Goal: Information Seeking & Learning: Learn about a topic

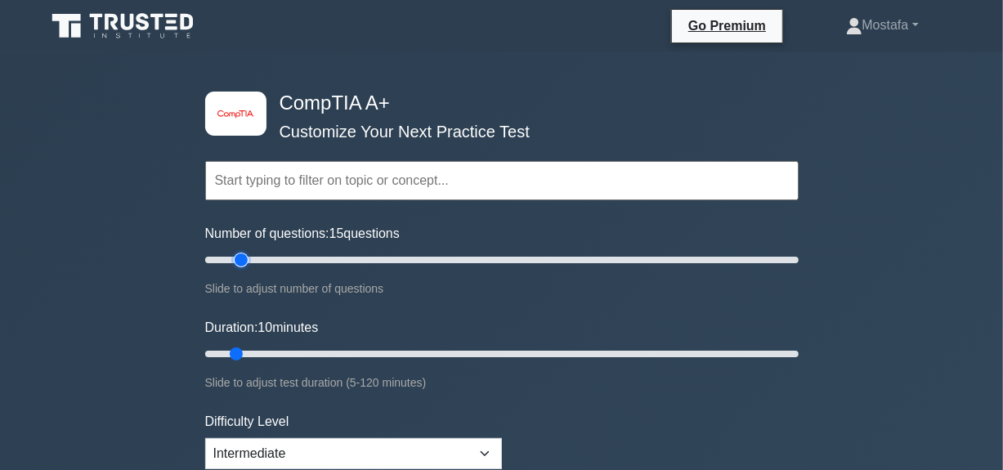
click at [243, 266] on input "Number of questions: 15 questions" at bounding box center [502, 260] width 594 height 20
type input "20"
click at [256, 265] on input "Number of questions: 20 questions" at bounding box center [502, 260] width 594 height 20
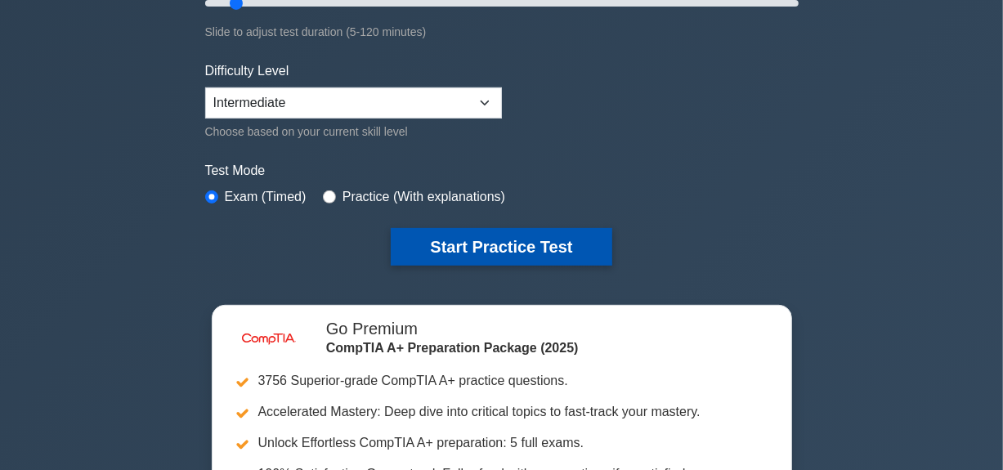
click at [572, 234] on button "Start Practice Test" at bounding box center [501, 247] width 221 height 38
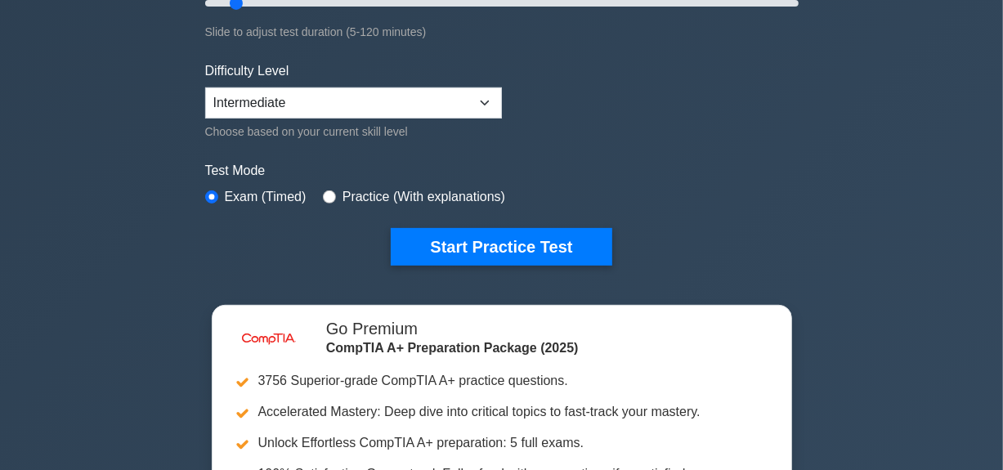
click at [436, 166] on label "Test Mode" at bounding box center [502, 171] width 594 height 20
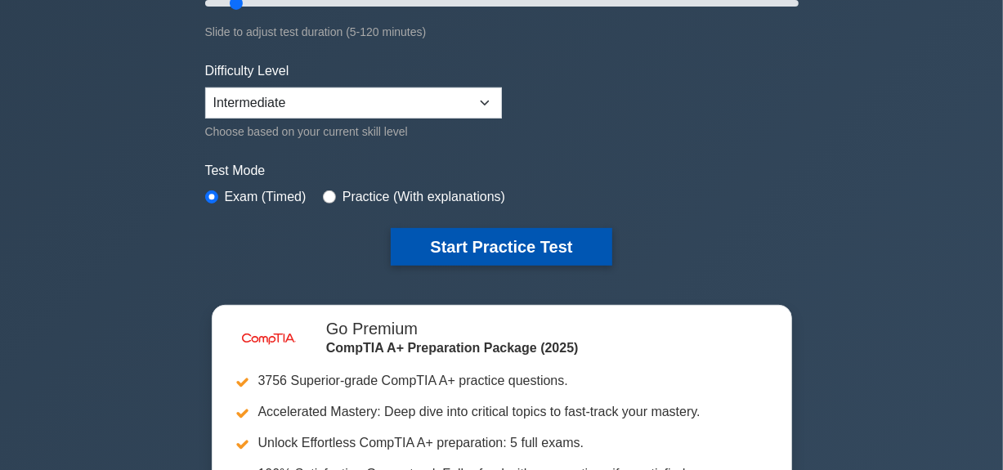
click at [419, 257] on button "Start Practice Test" at bounding box center [501, 247] width 221 height 38
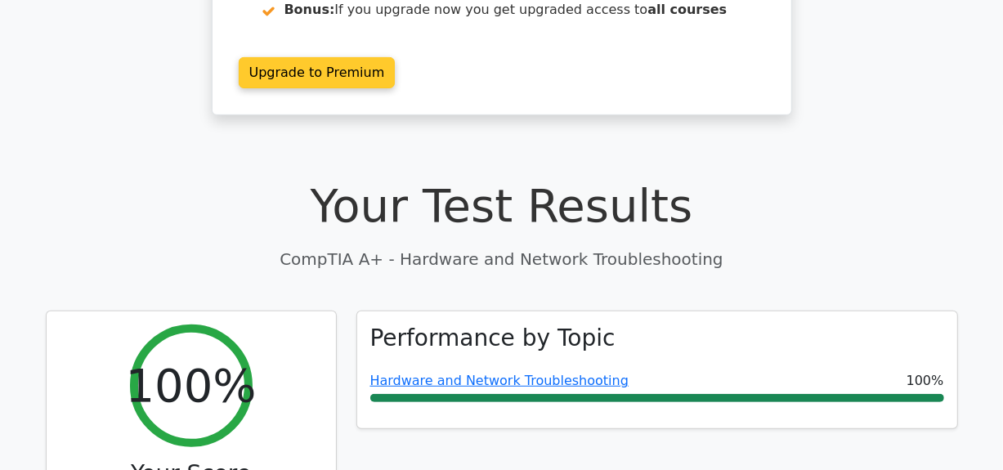
scroll to position [196, 0]
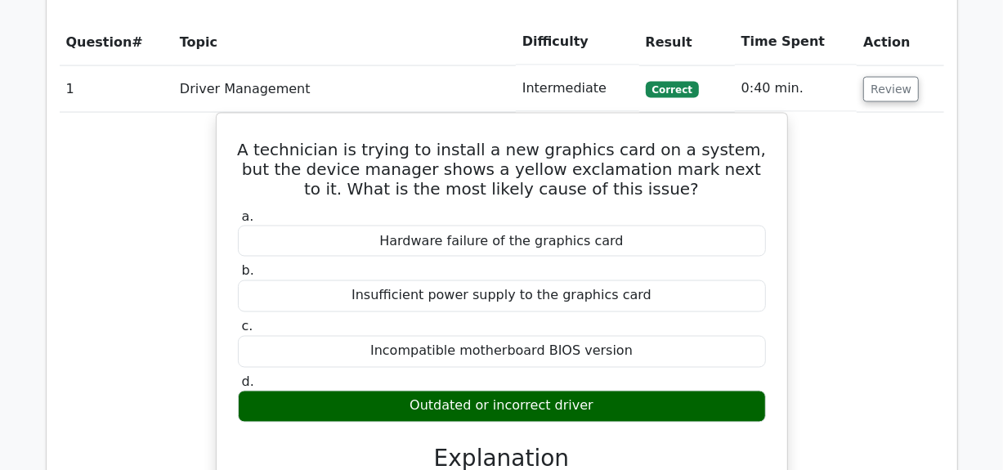
scroll to position [1572, 0]
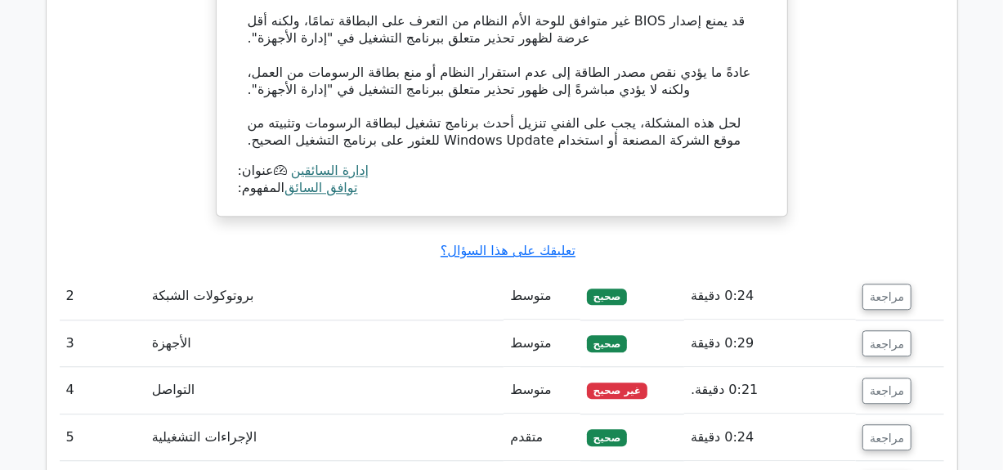
scroll to position [2292, 0]
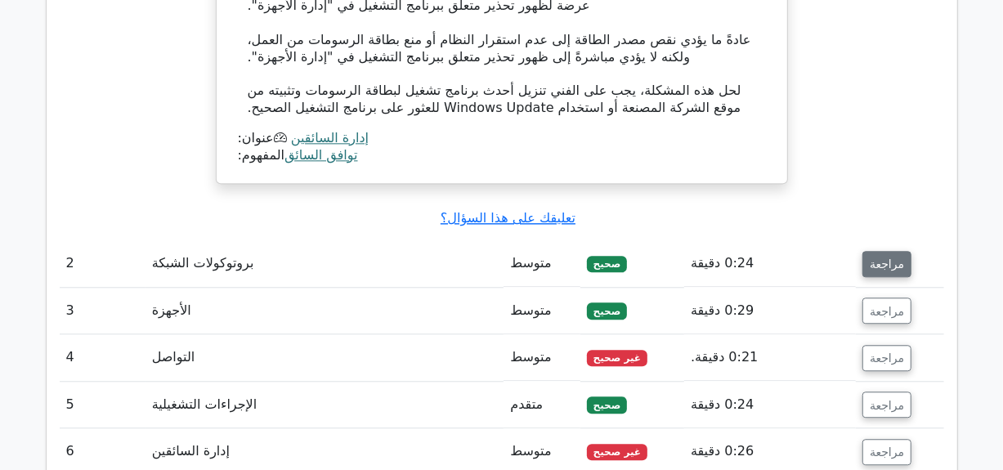
click at [871, 258] on font "مراجعة" at bounding box center [887, 264] width 34 height 13
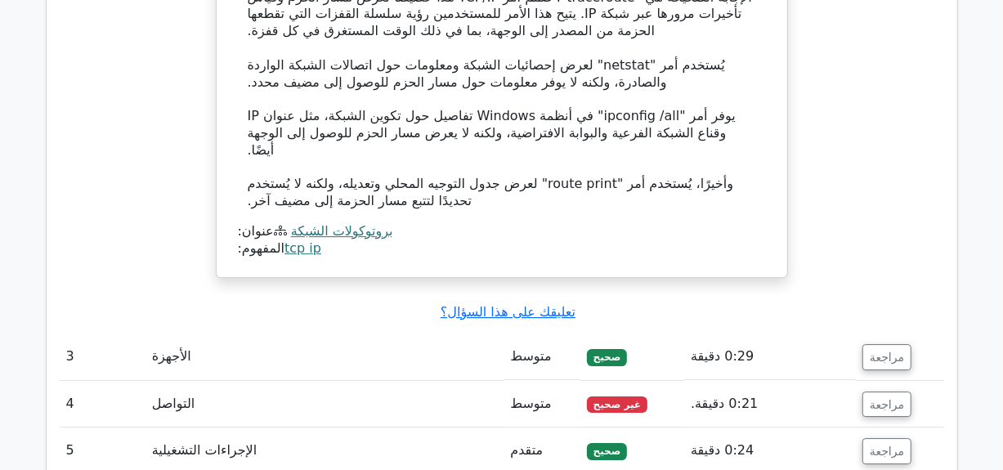
scroll to position [2946, 0]
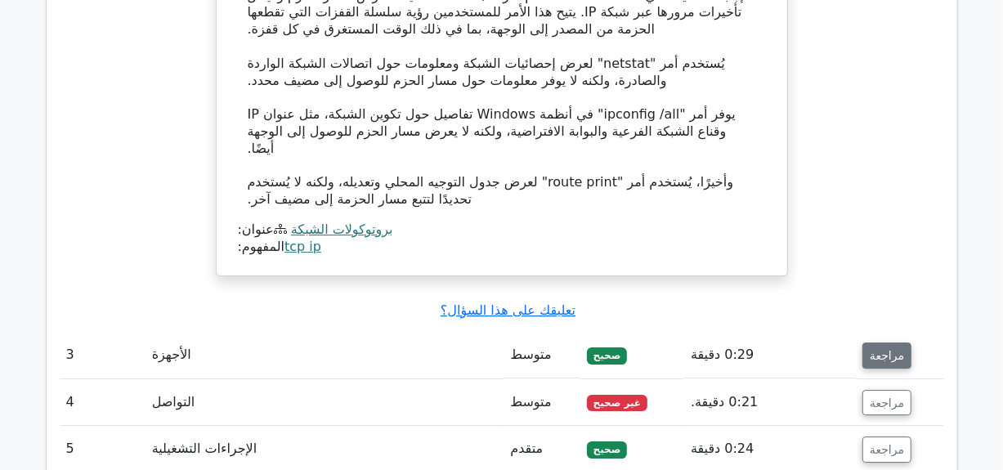
click at [883, 348] on font "مراجعة" at bounding box center [887, 354] width 34 height 13
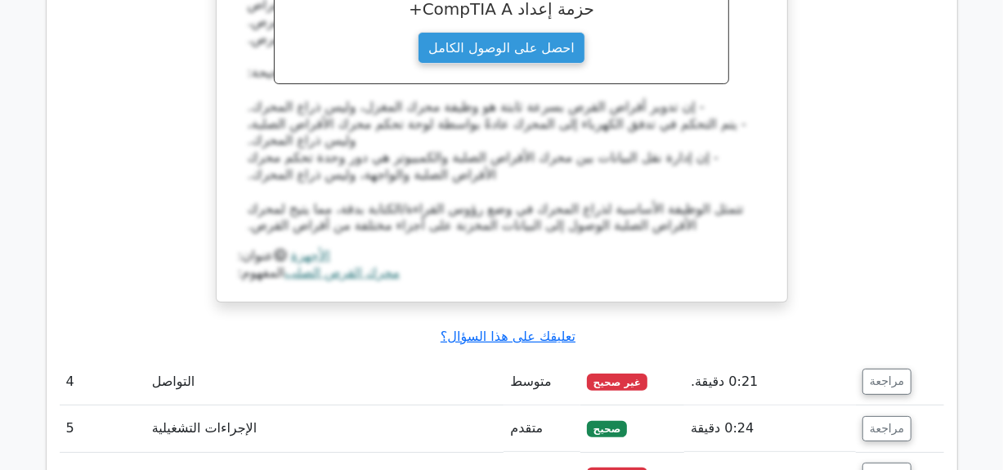
scroll to position [3763, 0]
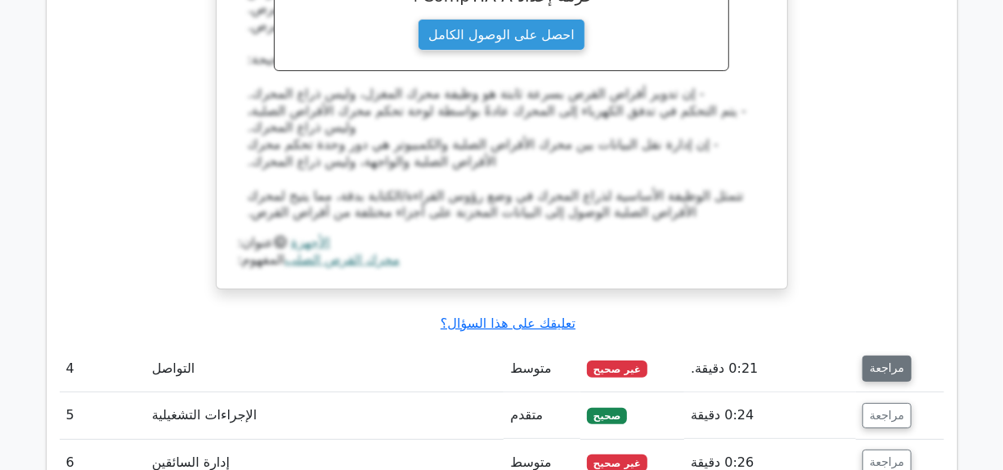
click at [890, 362] on font "مراجعة" at bounding box center [887, 368] width 34 height 13
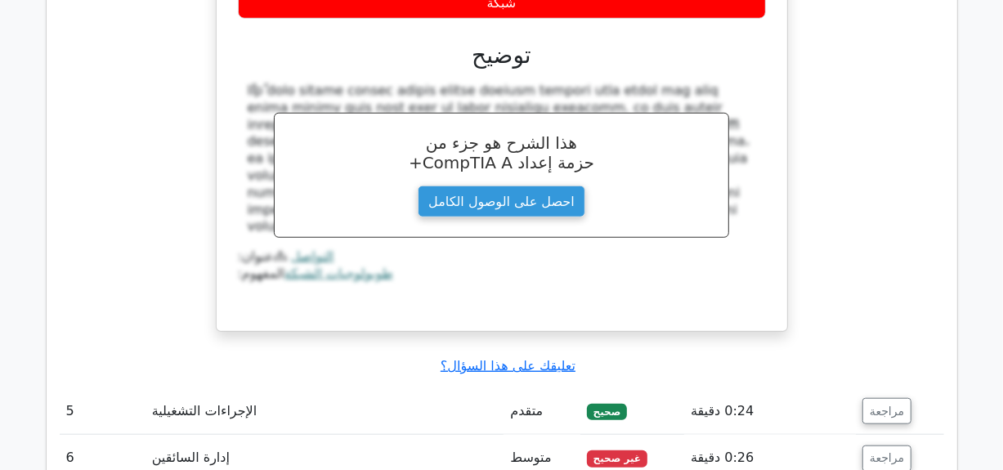
scroll to position [4483, 0]
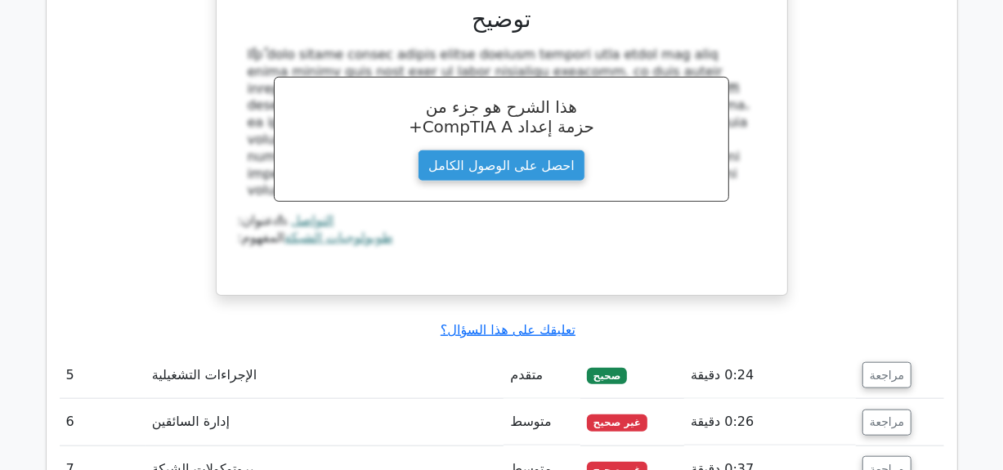
click at [901, 352] on td "مراجعة" at bounding box center [899, 375] width 87 height 47
click at [889, 369] on font "مراجعة" at bounding box center [887, 375] width 34 height 13
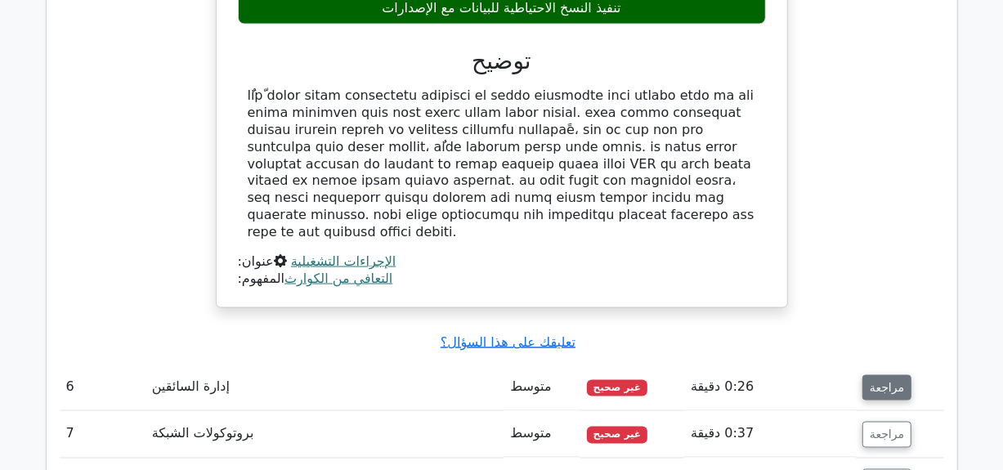
scroll to position [5169, 0]
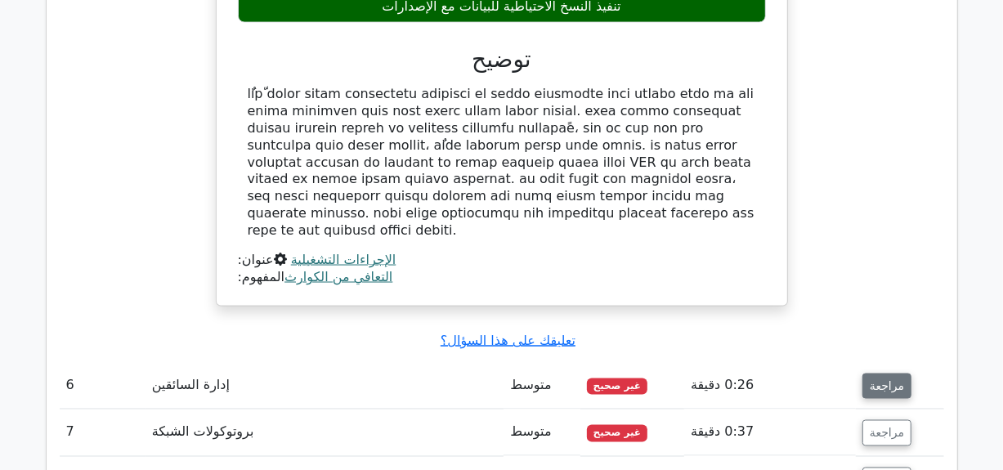
click at [875, 379] on font "مراجعة" at bounding box center [887, 385] width 34 height 13
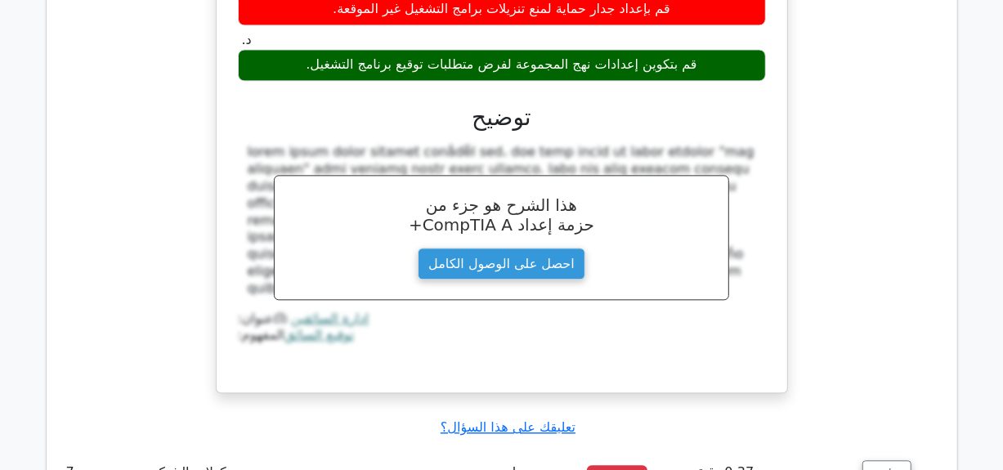
scroll to position [5823, 0]
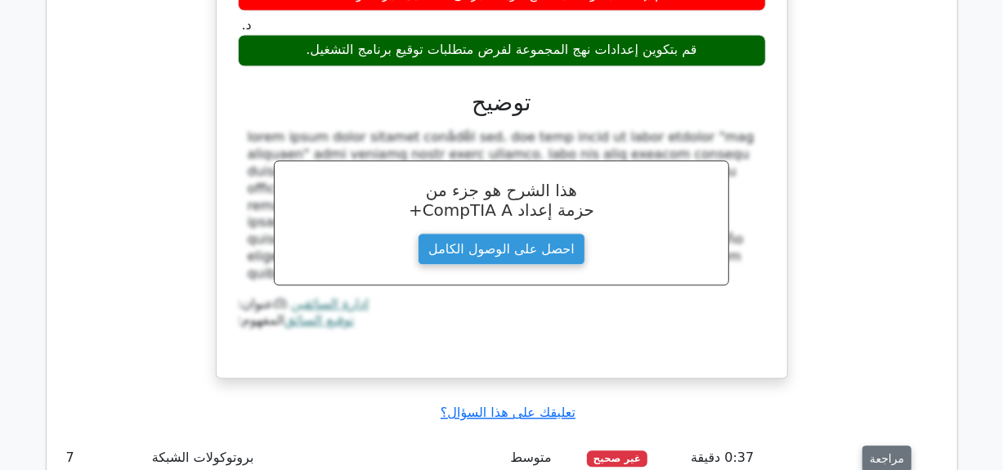
click at [880, 452] on font "مراجعة" at bounding box center [887, 458] width 34 height 13
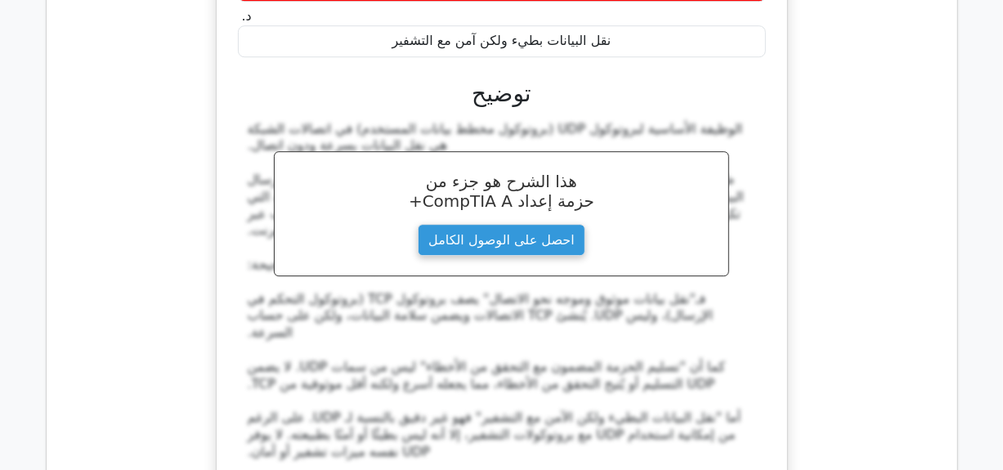
scroll to position [6576, 0]
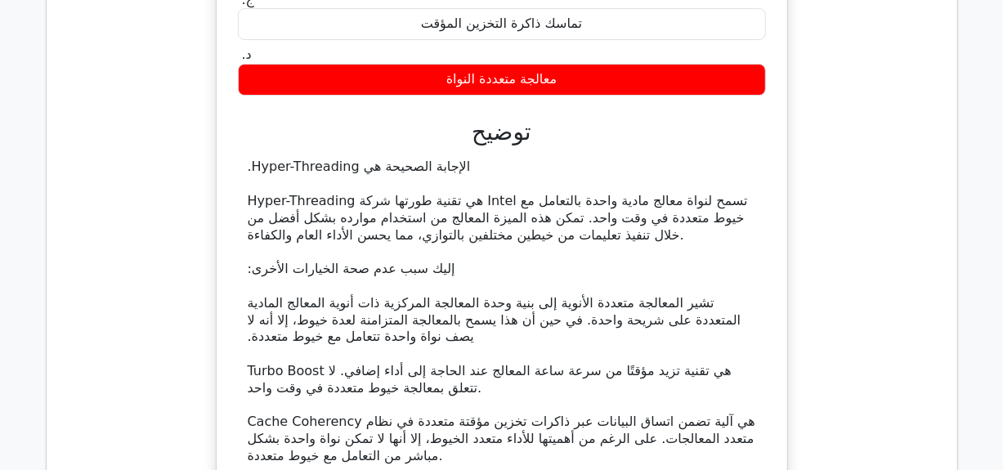
scroll to position [7393, 0]
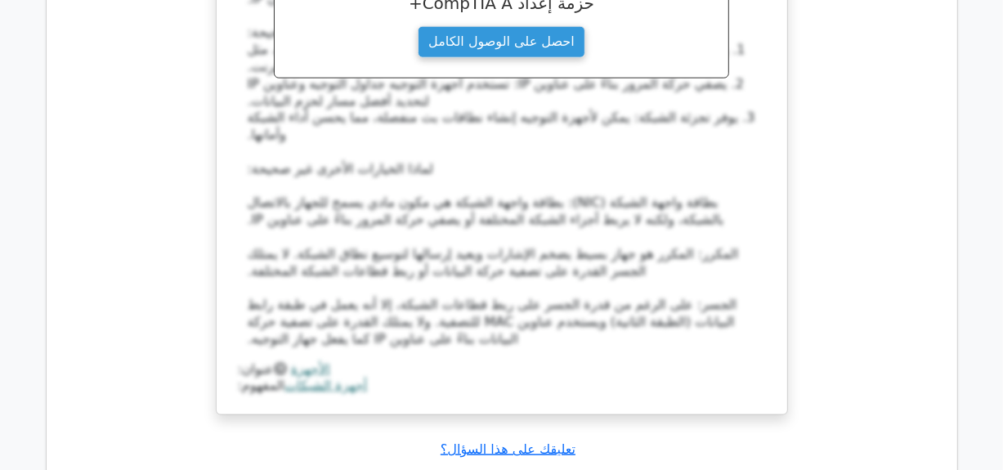
scroll to position [8407, 0]
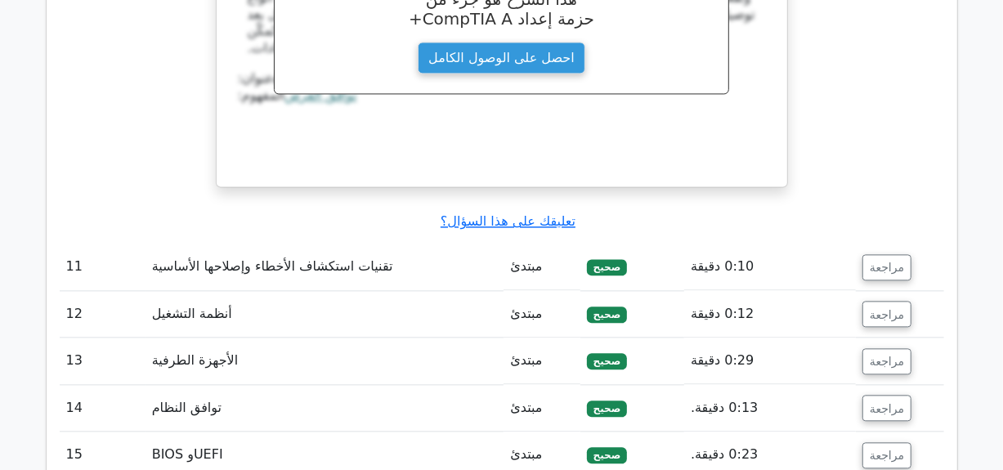
scroll to position [9388, 0]
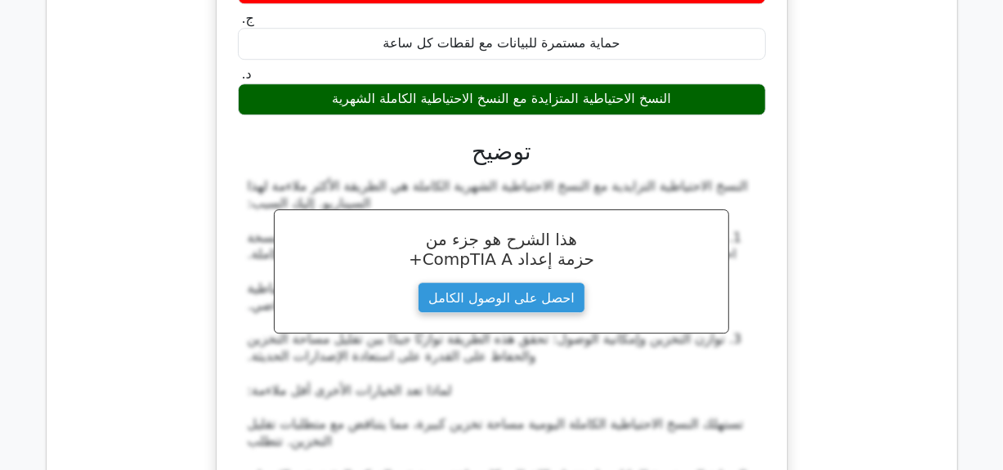
scroll to position [10238, 0]
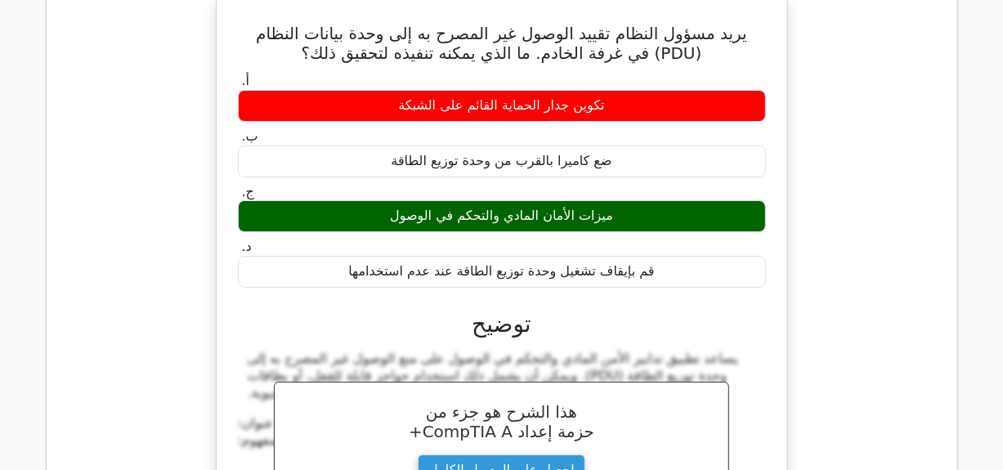
scroll to position [10990, 0]
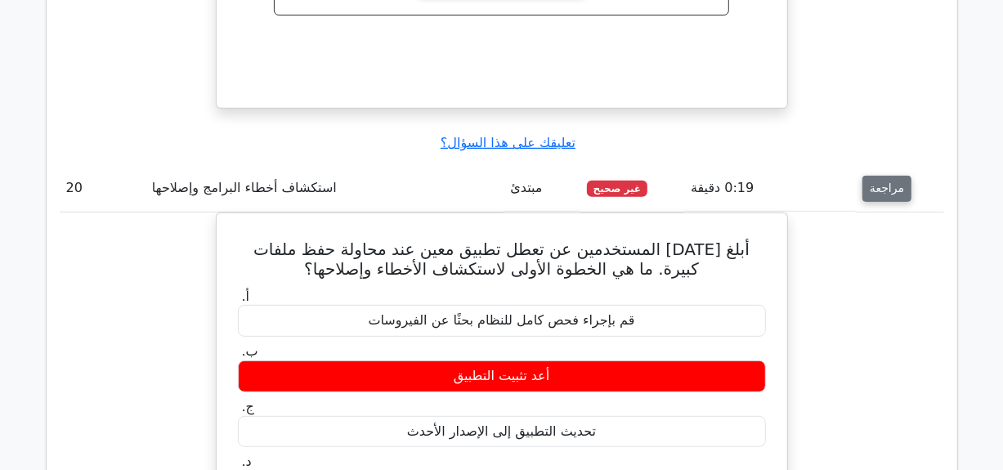
scroll to position [11644, 0]
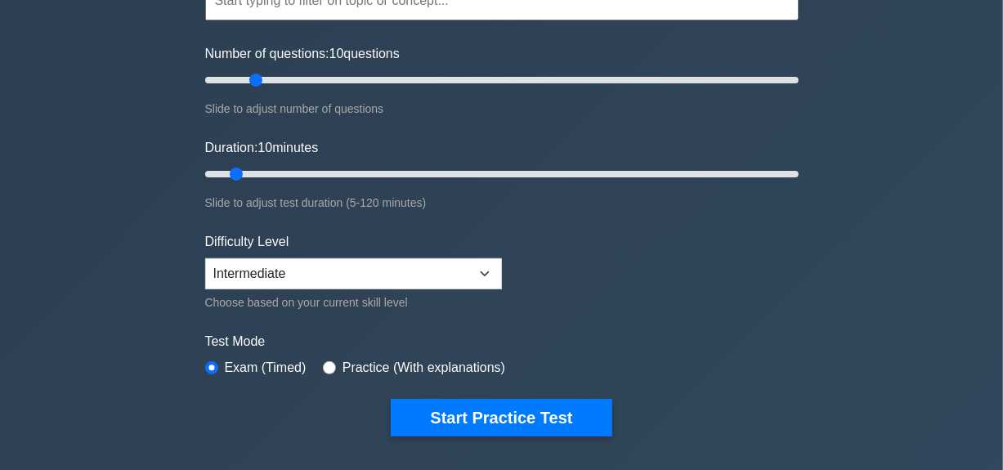
scroll to position [155, 0]
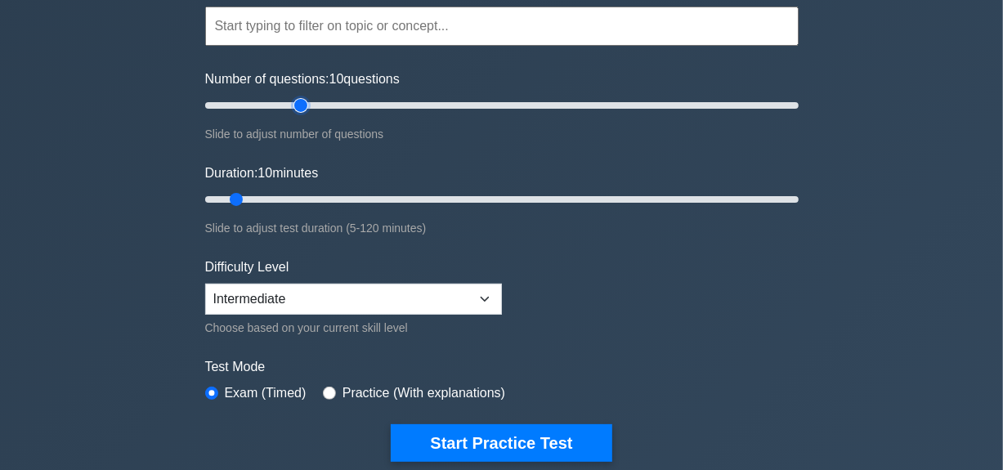
click at [307, 98] on input "Number of questions: 10 questions" at bounding box center [502, 106] width 594 height 20
click at [286, 103] on input "Number of questions: 30 questions" at bounding box center [502, 106] width 594 height 20
type input "25"
click at [273, 103] on input "Number of questions: 25 questions" at bounding box center [502, 106] width 594 height 20
click at [267, 199] on input "Duration: 10 minutes" at bounding box center [502, 200] width 594 height 20
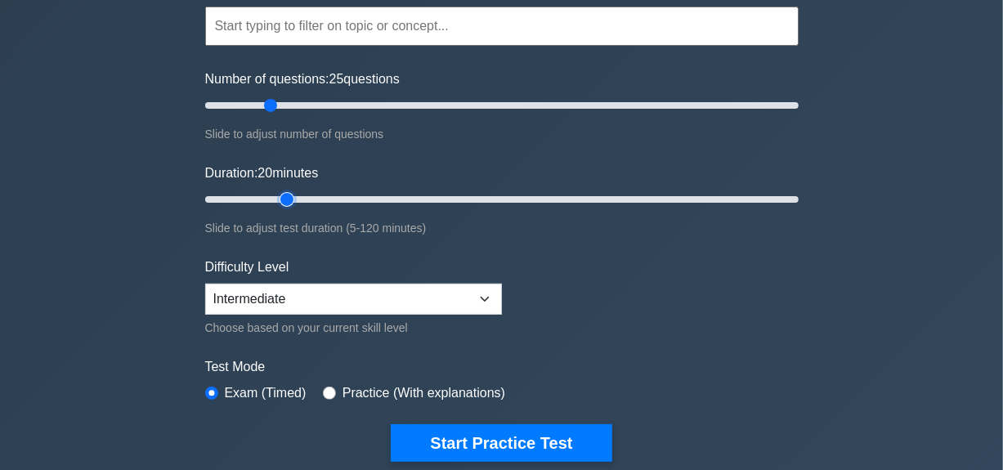
type input "20"
click at [285, 199] on input "Duration: 20 minutes" at bounding box center [502, 200] width 594 height 20
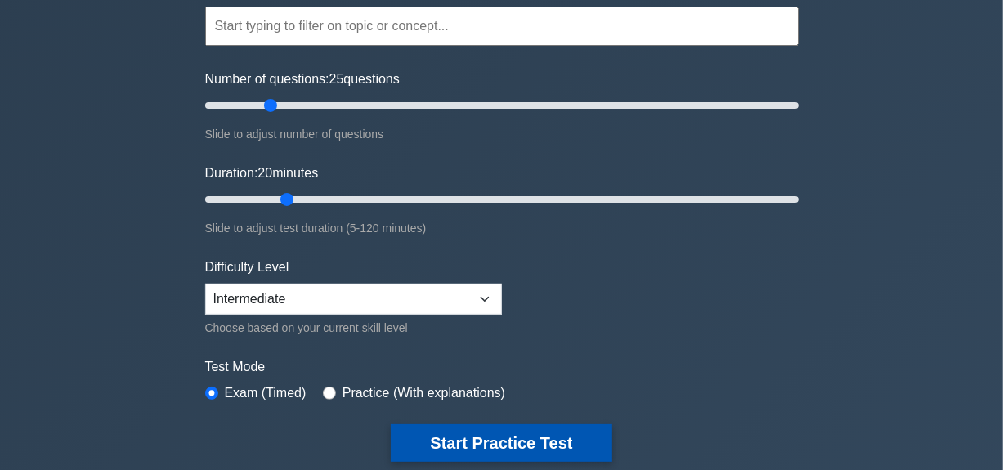
click at [540, 450] on button "Start Practice Test" at bounding box center [501, 443] width 221 height 38
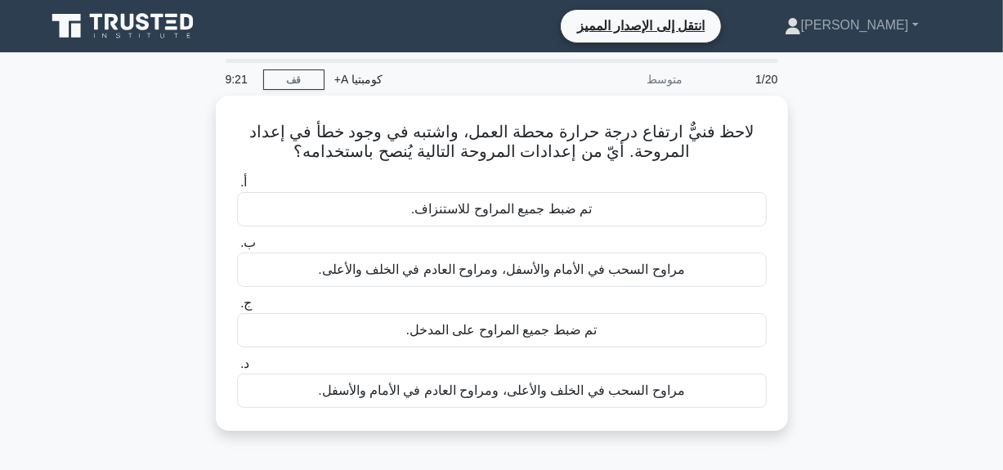
click at [822, 390] on div "لاحظ فنيٌّ ارتفاع درجة حرارة محطة العمل، واشتبه في وجود خطأ في إعداد المروحة. أ…" at bounding box center [502, 273] width 932 height 355
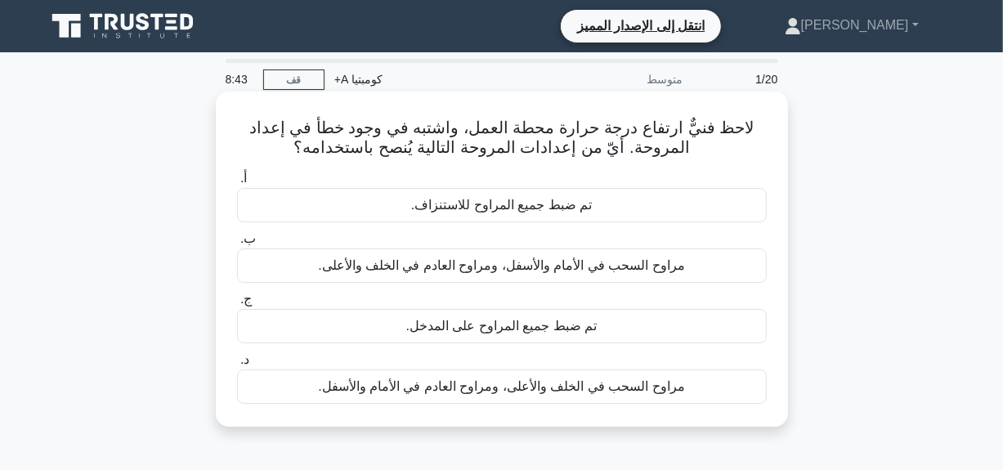
click at [419, 387] on font "مراوح السحب في الخلف والأعلى، ومراوح العادم في الأمام والأسفل." at bounding box center [501, 386] width 366 height 14
click at [237, 365] on input "د. مراوح السحب في الخلف والأعلى، ومراوح العادم في الأمام والأسفل." at bounding box center [237, 360] width 0 height 11
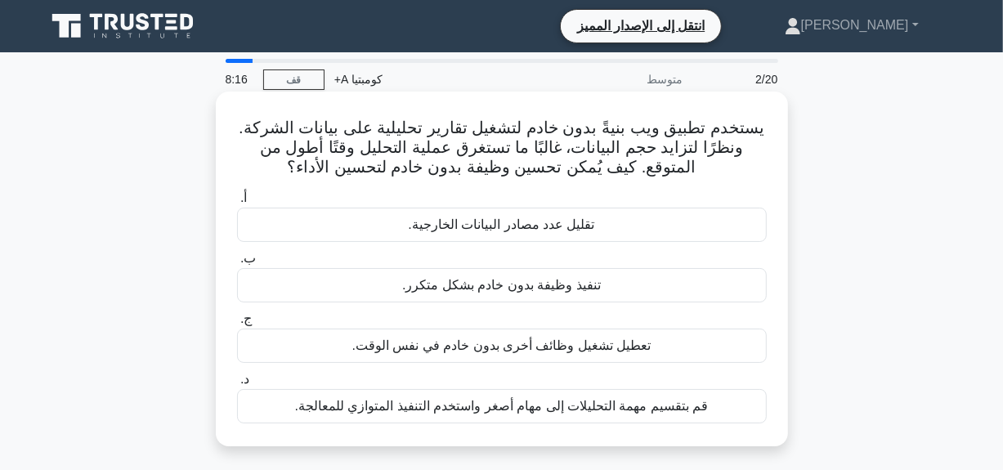
click at [450, 408] on font "قم بتقسيم مهمة التحليلات إلى مهام أصغر واستخدم التنفيذ المتوازي للمعالجة." at bounding box center [502, 406] width 414 height 14
click at [237, 385] on input "د. قم بتقسيم مهمة التحليلات إلى مهام أصغر واستخدم التنفيذ المتوازي للمعالجة." at bounding box center [237, 379] width 0 height 11
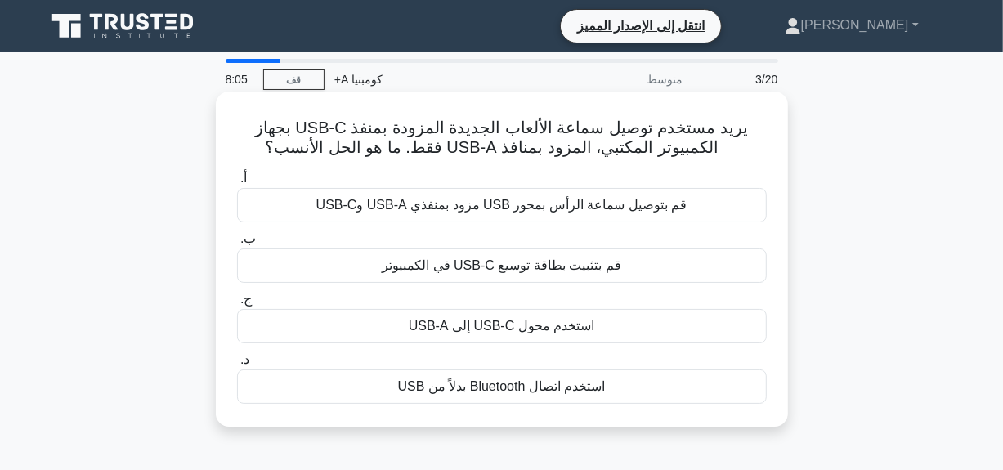
click at [450, 335] on font "استخدم محول USB-C إلى USB-A" at bounding box center [502, 326] width 186 height 20
click at [237, 305] on input "ج. استخدم محول USB-C إلى USB-A" at bounding box center [237, 299] width 0 height 11
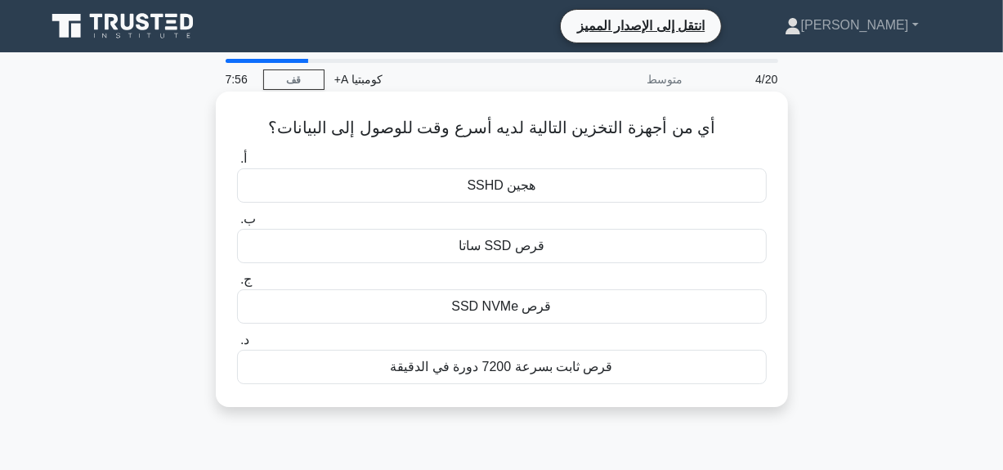
click at [458, 253] on div "قرص SSD ساتا" at bounding box center [502, 246] width 530 height 34
click at [237, 225] on input "ب. قرص SSD ساتا" at bounding box center [237, 219] width 0 height 11
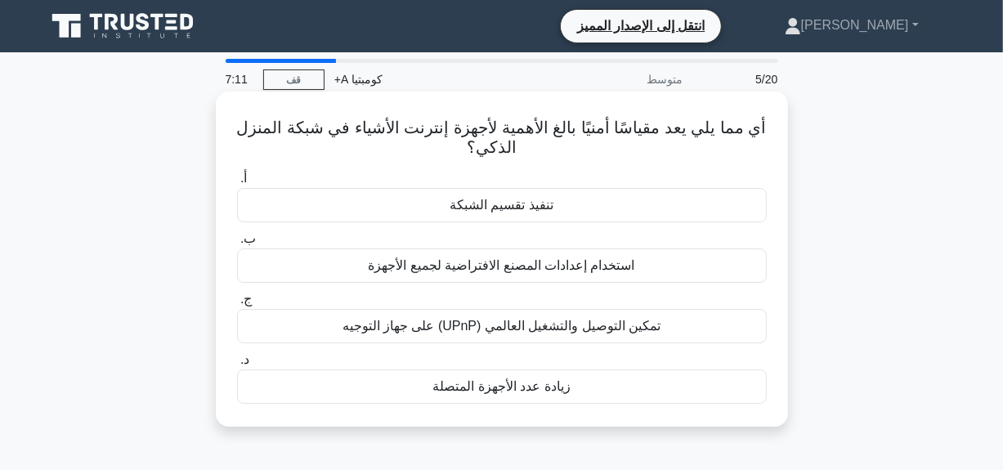
click at [535, 322] on font "تمكين التوصيل والتشغيل العالمي (UPnP) على جهاز التوجيه" at bounding box center [502, 326] width 319 height 14
click at [237, 305] on input "ج. تمكين التوصيل والتشغيل العالمي (UPnP) على جهاز التوجيه" at bounding box center [237, 299] width 0 height 11
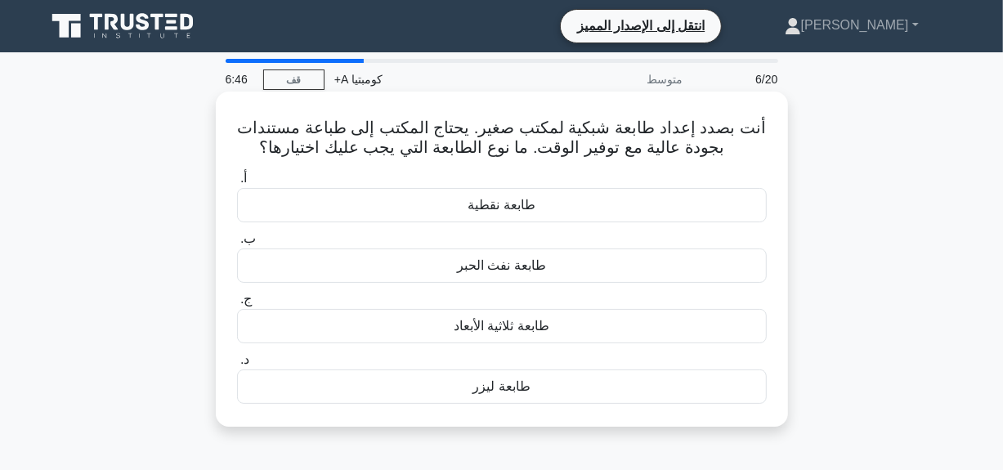
click at [529, 333] on font "طابعة ثلاثية الأبعاد" at bounding box center [502, 326] width 96 height 14
click at [237, 305] on input "ج. طابعة ثلاثية الأبعاد" at bounding box center [237, 299] width 0 height 11
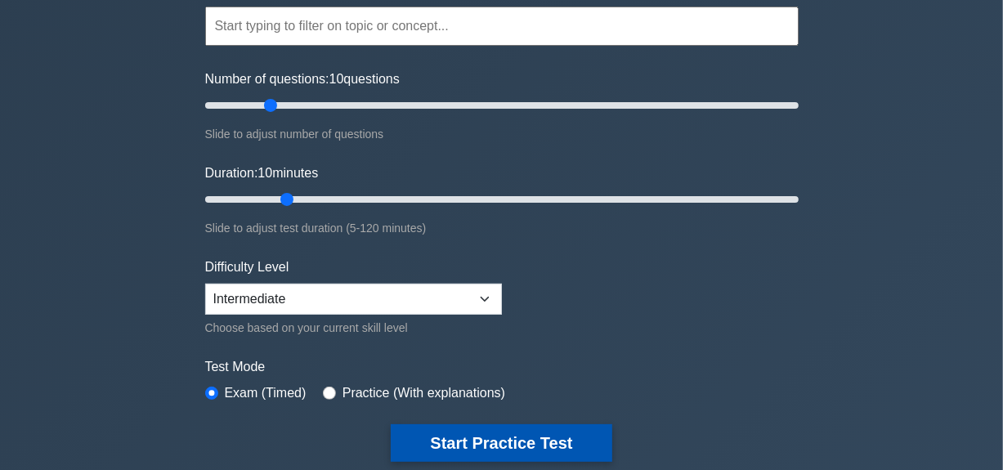
click at [523, 446] on button "Start Practice Test" at bounding box center [501, 443] width 221 height 38
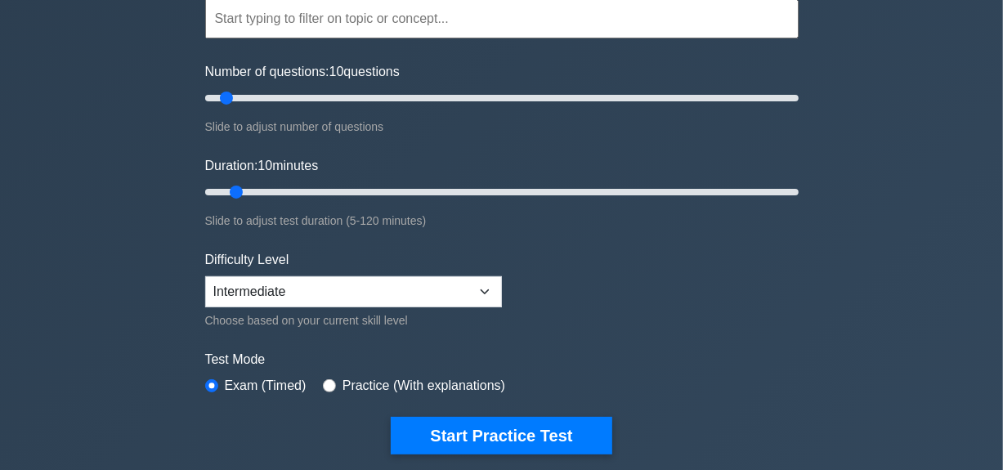
scroll to position [164, 0]
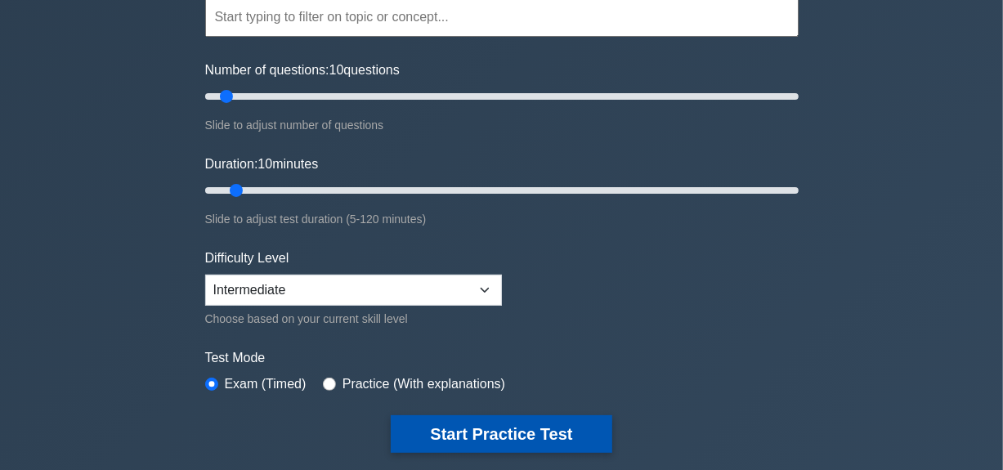
click at [495, 432] on button "Start Practice Test" at bounding box center [501, 434] width 221 height 38
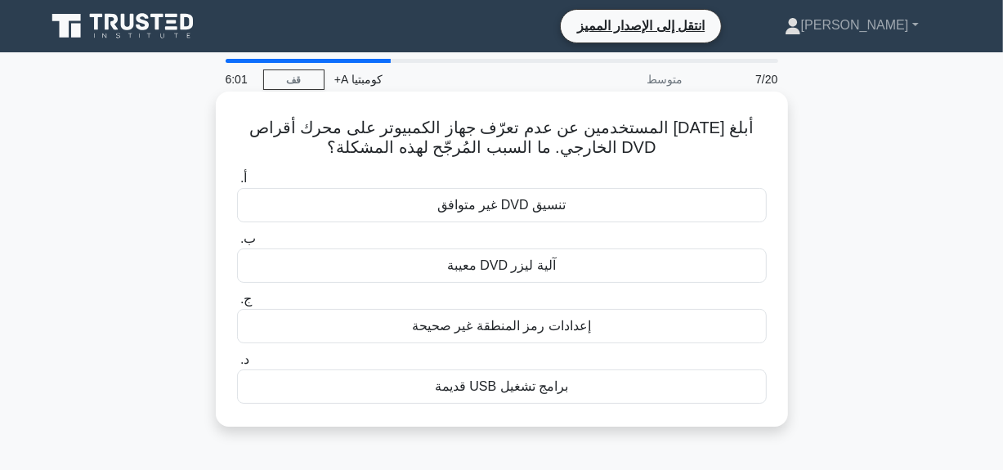
click at [500, 219] on div "تنسيق DVD غير متوافق" at bounding box center [502, 205] width 530 height 34
click at [237, 184] on input "أ. تنسيق DVD غير متوافق" at bounding box center [237, 178] width 0 height 11
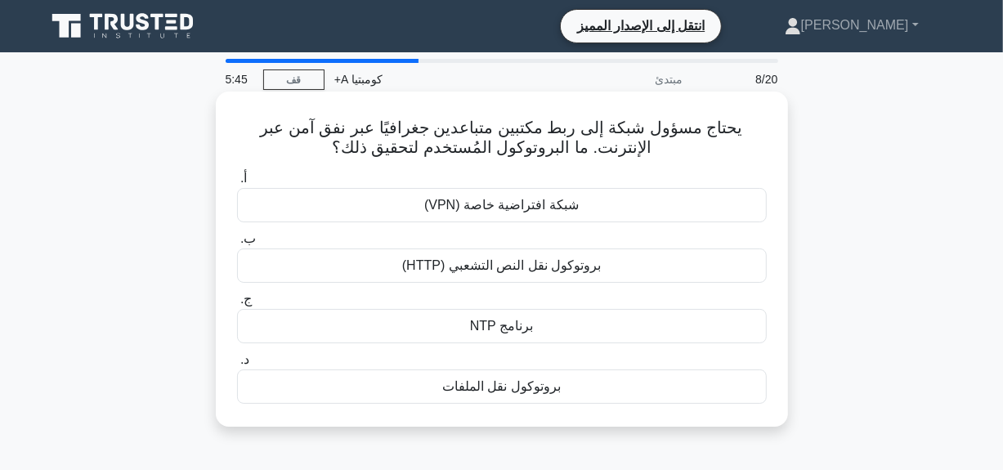
click at [490, 263] on font "بروتوكول نقل النص التشعبي (HTTP)" at bounding box center [501, 265] width 199 height 14
click at [237, 244] on input "ب. بروتوكول نقل النص التشعبي (HTTP)" at bounding box center [237, 239] width 0 height 11
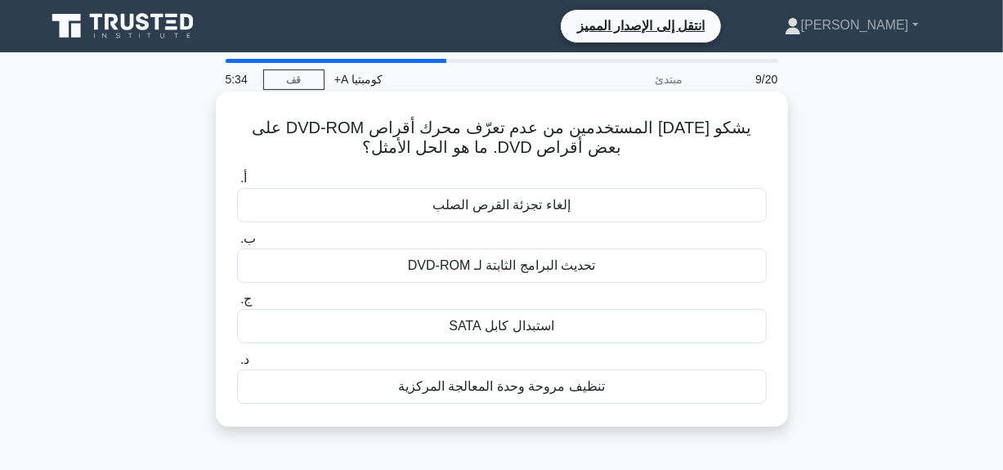
click at [454, 256] on div "تحديث البرامج الثابتة لـ DVD-ROM" at bounding box center [502, 266] width 530 height 34
click at [237, 244] on input "ب. تحديث البرامج الثابتة لـ DVD-ROM" at bounding box center [237, 239] width 0 height 11
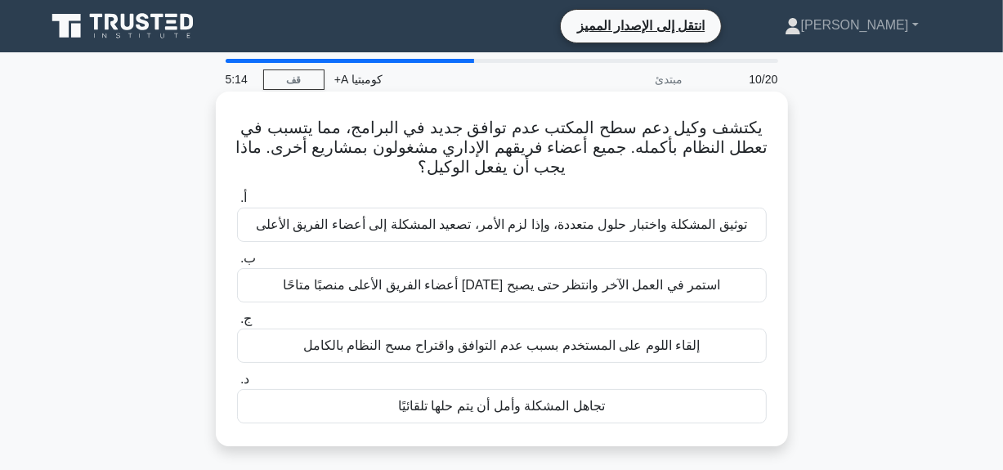
click at [437, 220] on font "توثيق المشكلة واختبار حلول متعددة، وإذا لزم الأمر، تصعيد المشكلة إلى أعضاء الفر…" at bounding box center [501, 224] width 491 height 14
click at [237, 204] on input "أ. توثيق المشكلة واختبار حلول متعددة، وإذا لزم الأمر، تصعيد المشكلة إلى أعضاء ا…" at bounding box center [237, 198] width 0 height 11
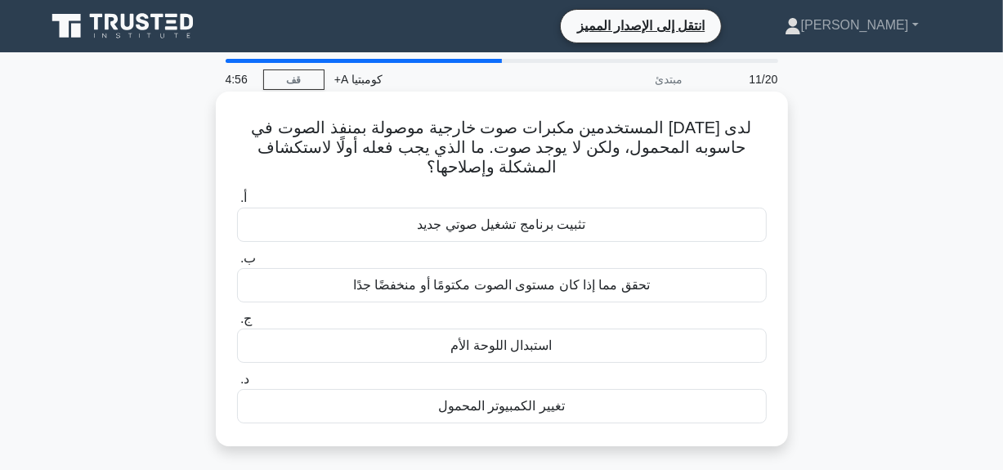
click at [518, 290] on font "تحقق مما إذا كان مستوى الصوت مكتومًا أو منخفضًا جدًا" at bounding box center [501, 285] width 297 height 14
click at [237, 264] on input "ب. تحقق مما إذا كان مستوى الصوت مكتومًا أو منخفضًا جدًا" at bounding box center [237, 258] width 0 height 11
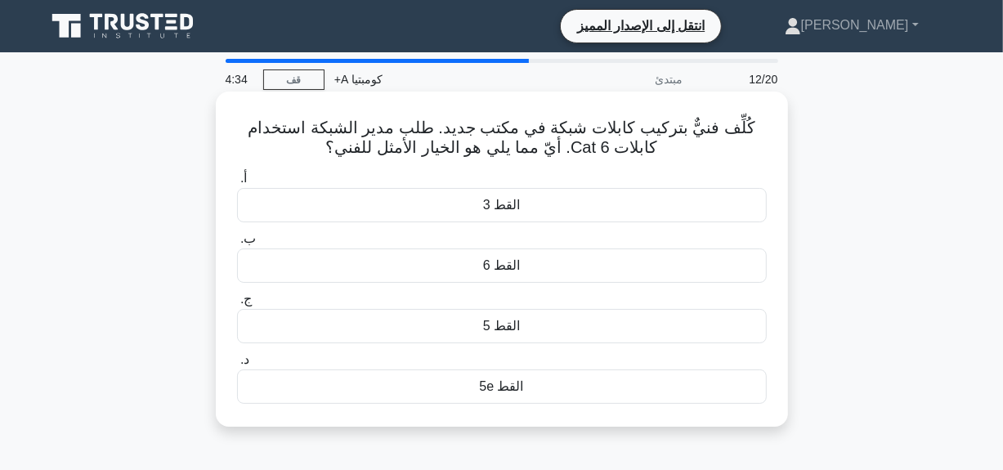
click at [603, 269] on div "القط 6" at bounding box center [502, 266] width 530 height 34
click at [237, 244] on input "ب. القط 6" at bounding box center [237, 239] width 0 height 11
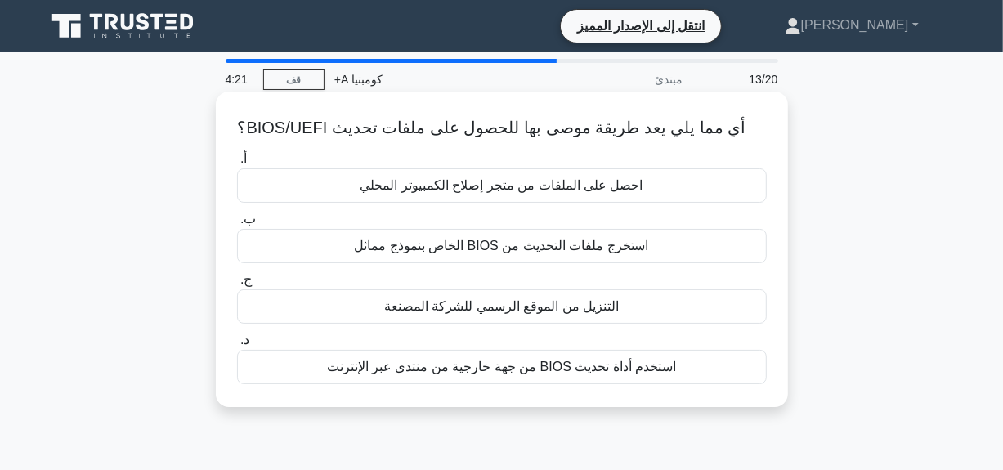
click at [468, 303] on font "التنزيل من الموقع الرسمي للشركة المصنعة" at bounding box center [501, 306] width 235 height 14
click at [237, 285] on input "ج. التنزيل من الموقع الرسمي للشركة المصنعة" at bounding box center [237, 280] width 0 height 11
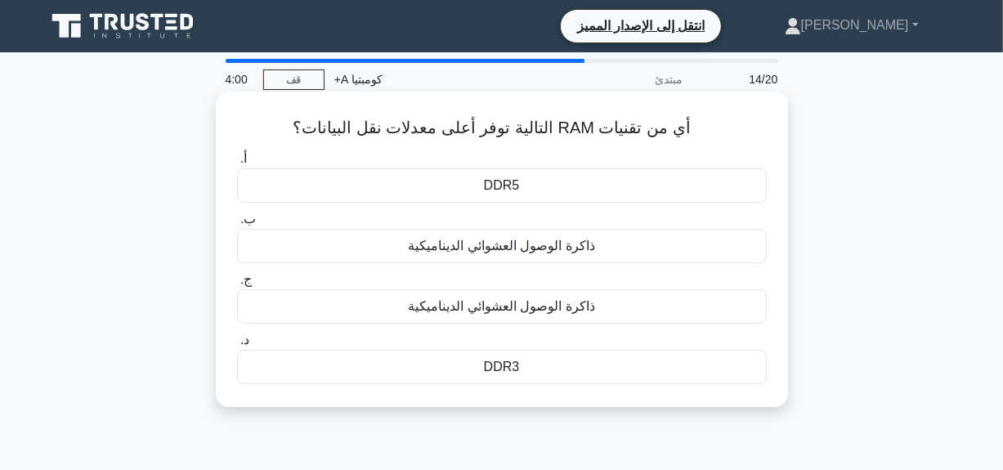
click at [501, 181] on font "DDR5" at bounding box center [502, 185] width 36 height 14
click at [237, 164] on input "أ. DDR5" at bounding box center [237, 159] width 0 height 11
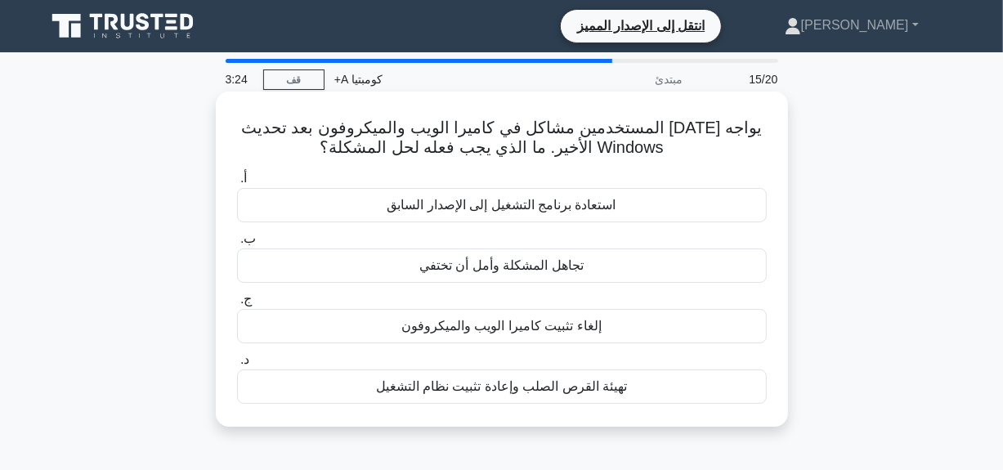
click at [527, 203] on font "استعادة برنامج التشغيل إلى الإصدار السابق" at bounding box center [501, 205] width 229 height 14
click at [237, 184] on input "أ. استعادة برنامج التشغيل إلى الإصدار السابق" at bounding box center [237, 178] width 0 height 11
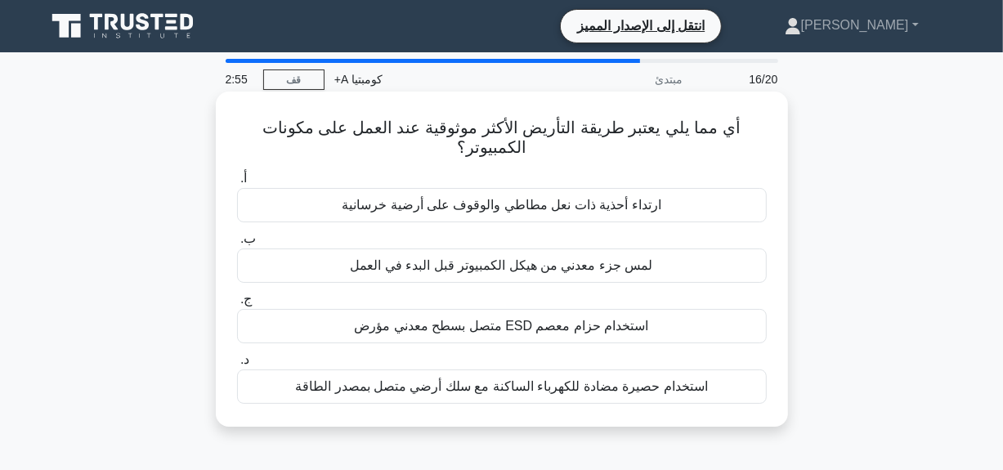
click at [514, 275] on font "لمس جزء معدني من هيكل الكمبيوتر قبل البدء في العمل" at bounding box center [501, 266] width 302 height 20
click at [237, 244] on input "ب. لمس جزء معدني من هيكل الكمبيوتر قبل البدء في العمل" at bounding box center [237, 239] width 0 height 11
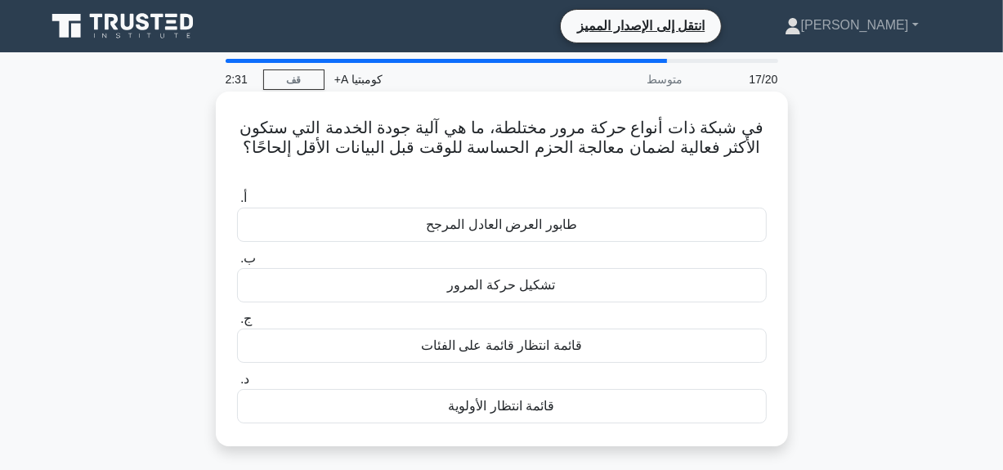
click at [543, 399] on font "قائمة انتظار الأولوية" at bounding box center [502, 406] width 106 height 14
click at [237, 380] on input "د. قائمة انتظار الأولوية" at bounding box center [237, 379] width 0 height 11
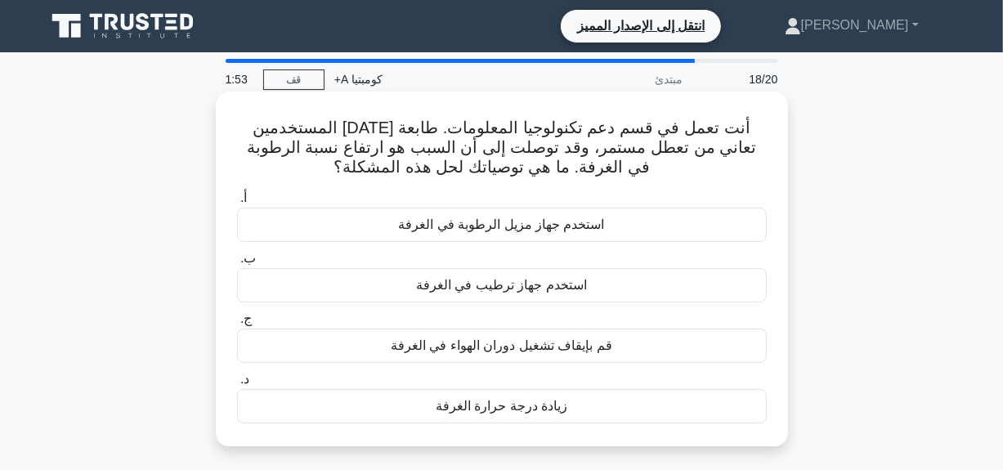
click at [487, 288] on font "استخدم جهاز ترطيب في الغرفة" at bounding box center [501, 285] width 171 height 14
click at [237, 264] on input "ب. استخدم جهاز ترطيب في الغرفة" at bounding box center [237, 258] width 0 height 11
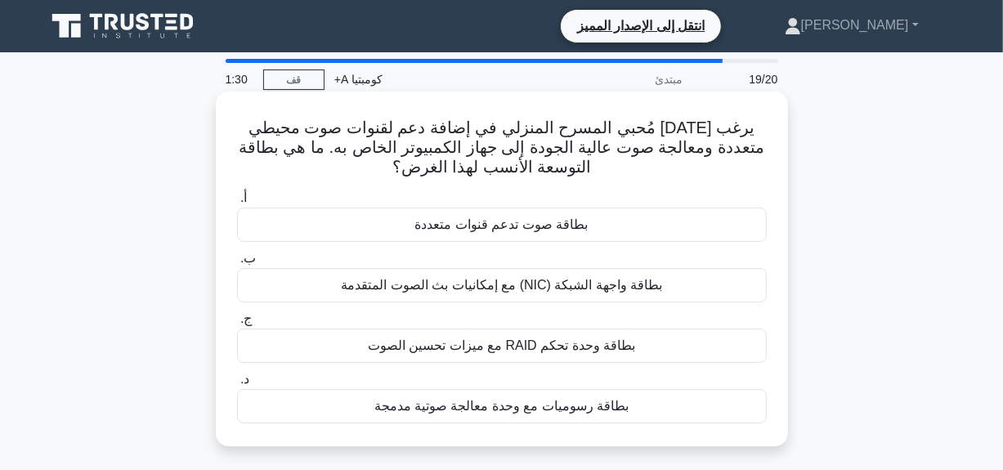
click at [491, 227] on font "بطاقة صوت تدعم قنوات متعددة" at bounding box center [501, 224] width 173 height 14
click at [237, 204] on input "أ. بطاقة صوت تدعم قنوات متعددة" at bounding box center [237, 198] width 0 height 11
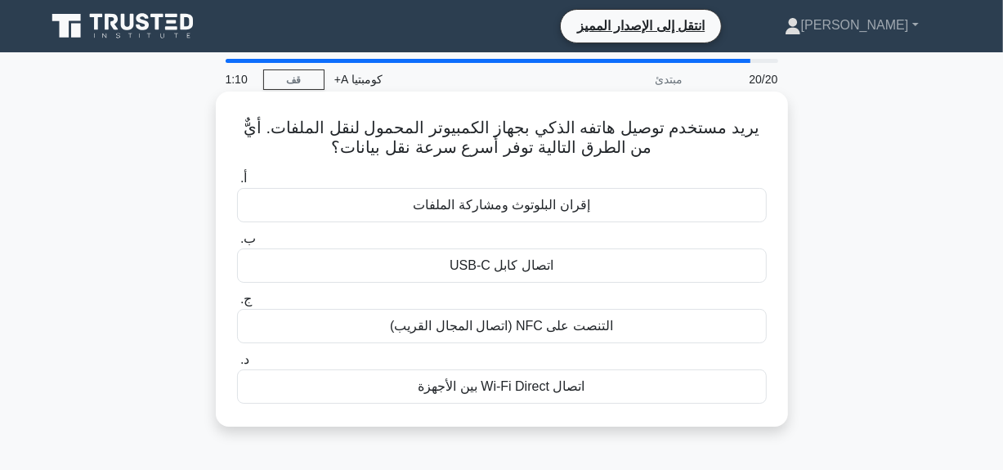
click at [471, 393] on font "اتصال Wi-Fi Direct بين الأجهزة" at bounding box center [502, 386] width 167 height 14
click at [237, 365] on input "د. اتصال Wi-Fi Direct بين الأجهزة" at bounding box center [237, 360] width 0 height 11
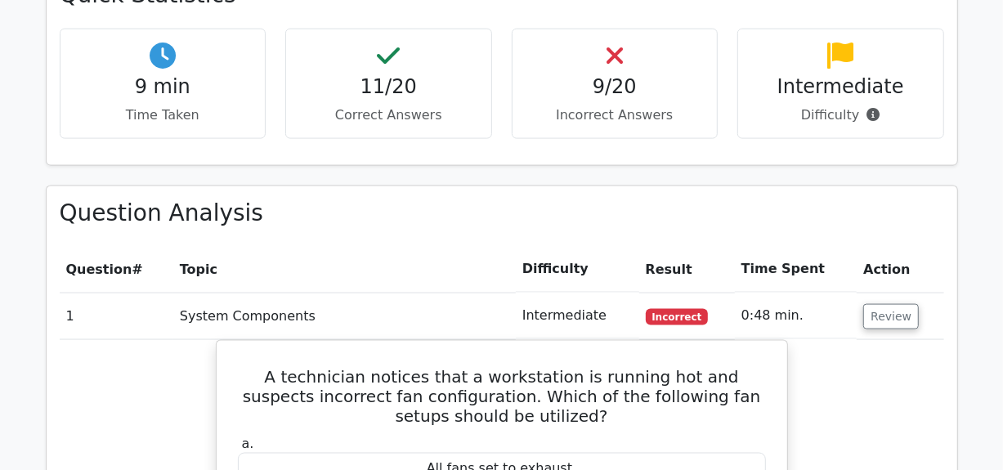
scroll to position [1334, 0]
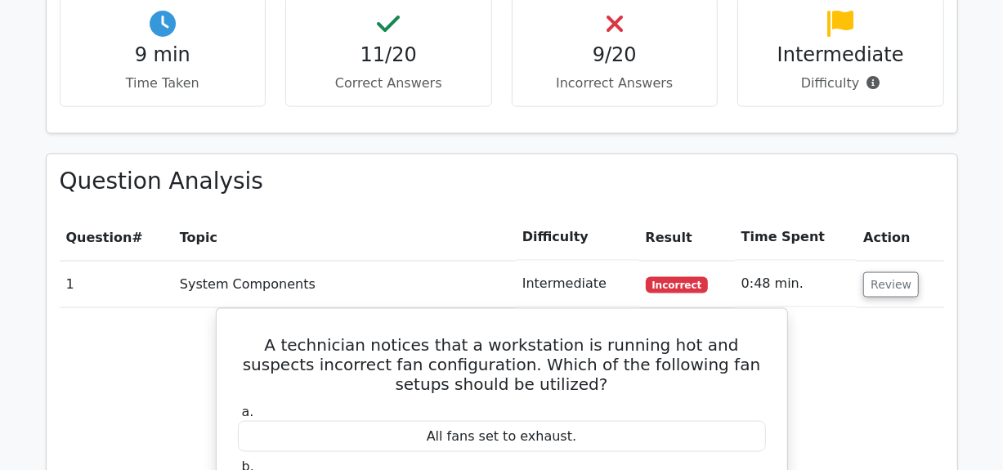
drag, startPoint x: 1000, startPoint y: 190, endPoint x: 1002, endPoint y: 333, distance: 142.3
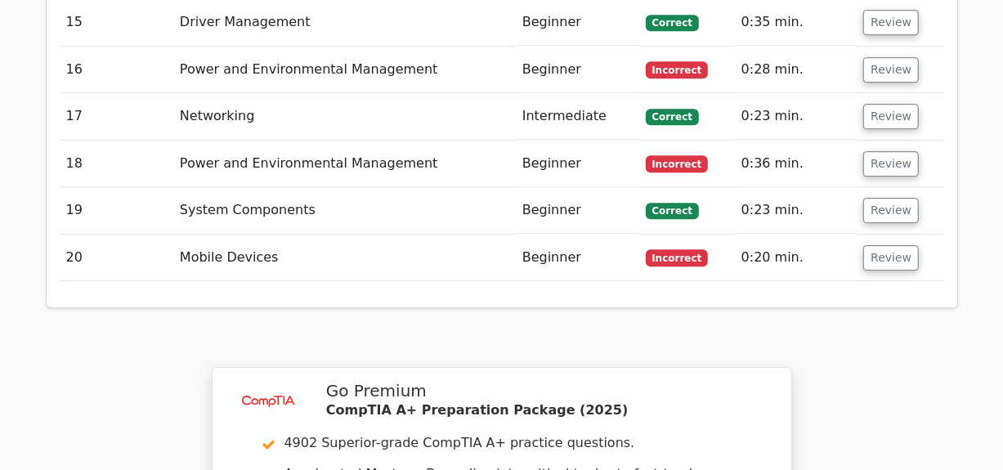
scroll to position [2884, 0]
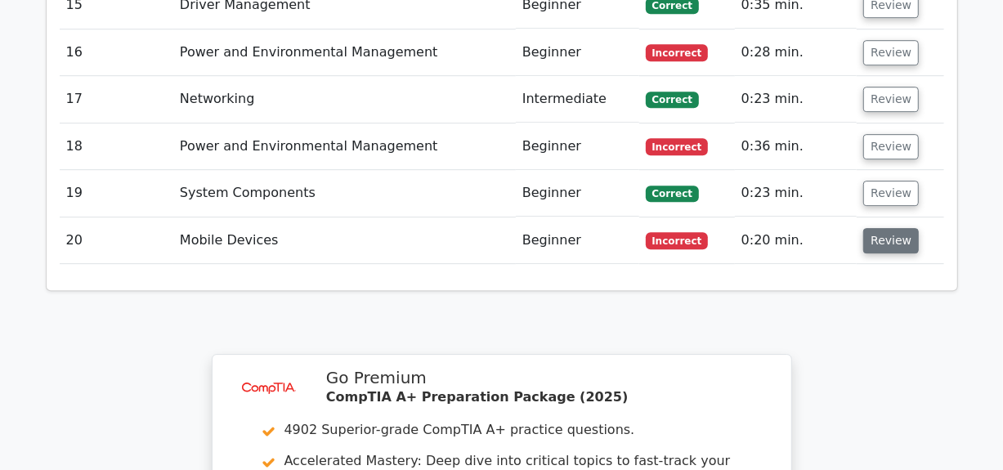
click at [870, 228] on button "Review" at bounding box center [891, 240] width 56 height 25
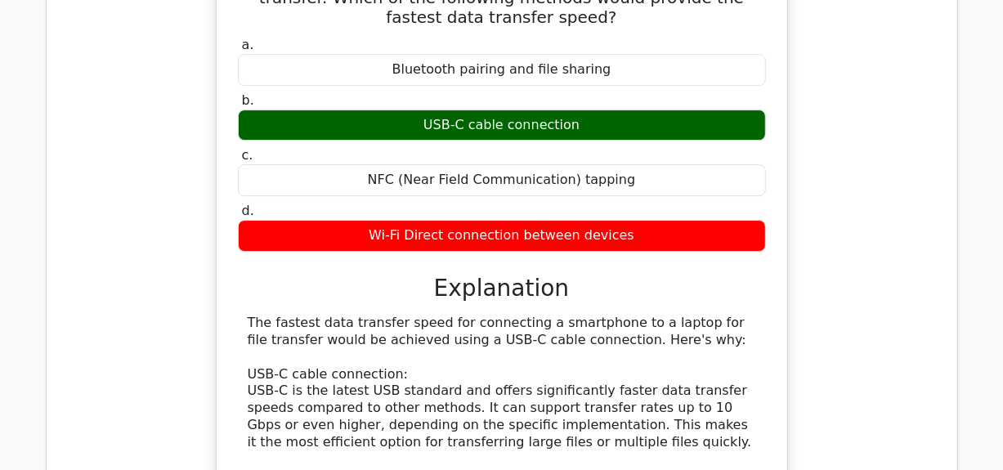
scroll to position [3211, 0]
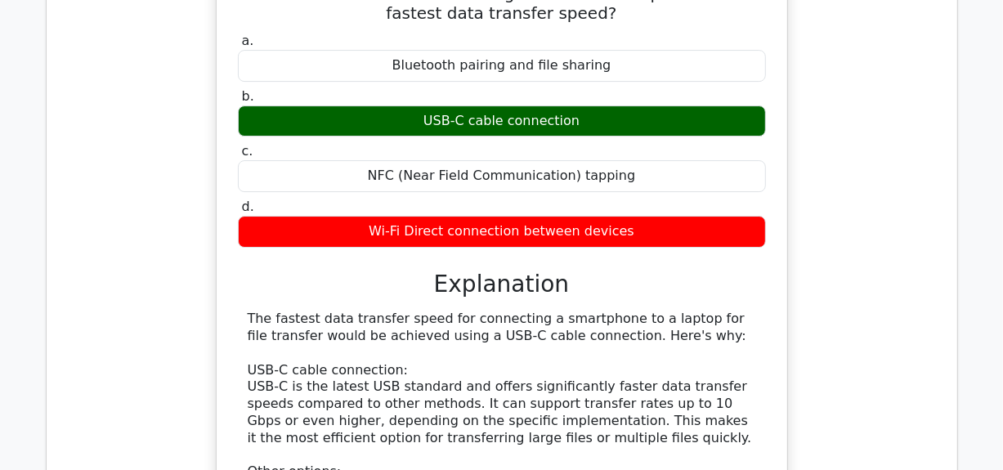
click at [851, 296] on div "A user wants to connect their smartphone to their laptop for file transfer. Whi…" at bounding box center [502, 397] width 885 height 920
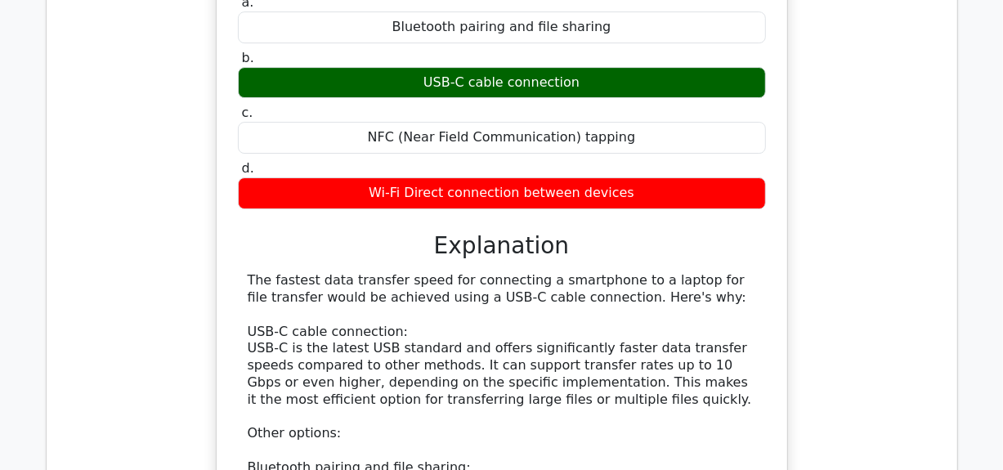
scroll to position [3276, 0]
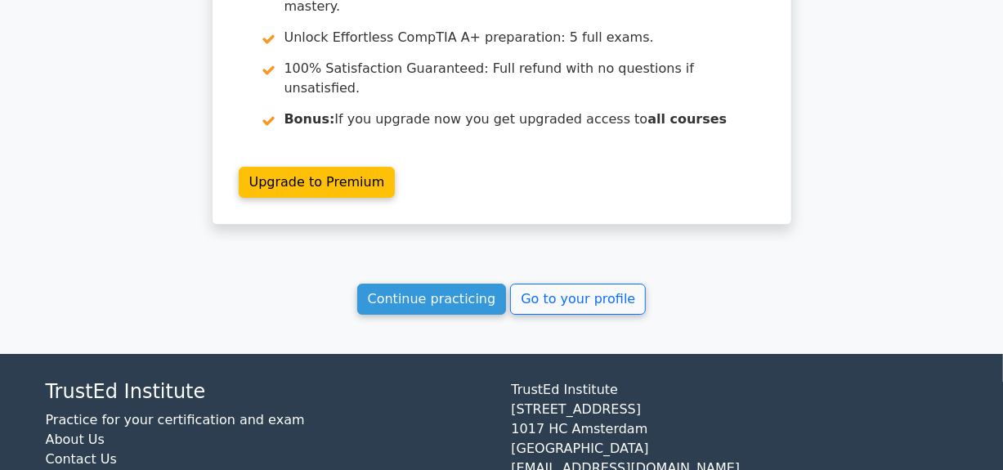
scroll to position [3363, 0]
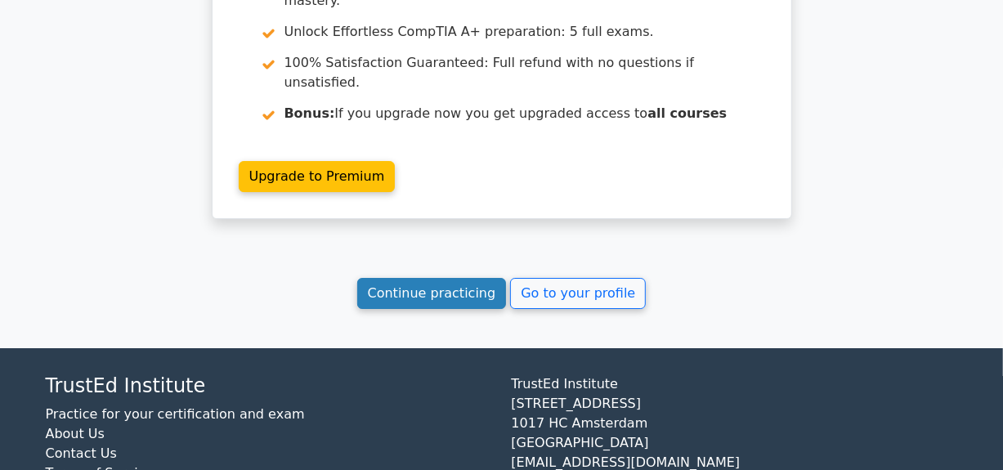
click at [452, 278] on link "Continue practicing" at bounding box center [432, 293] width 150 height 31
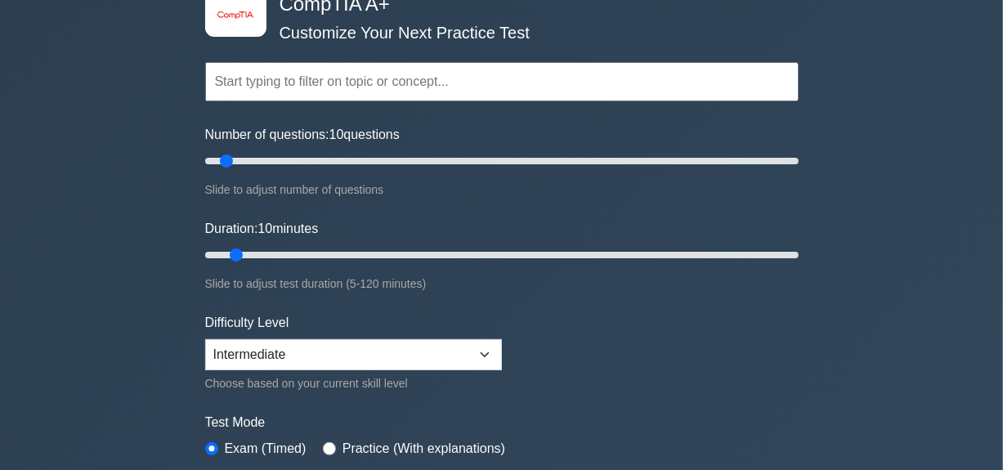
scroll to position [131, 0]
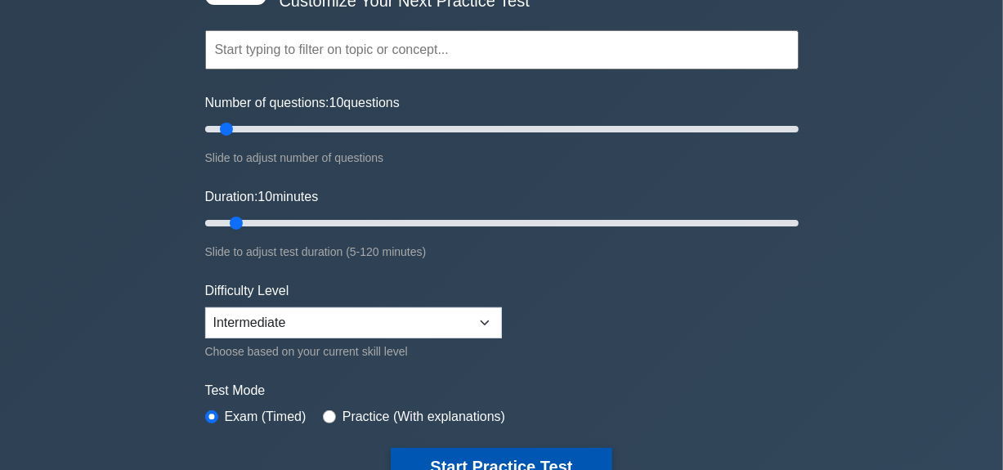
click at [580, 452] on button "Start Practice Test" at bounding box center [501, 467] width 221 height 38
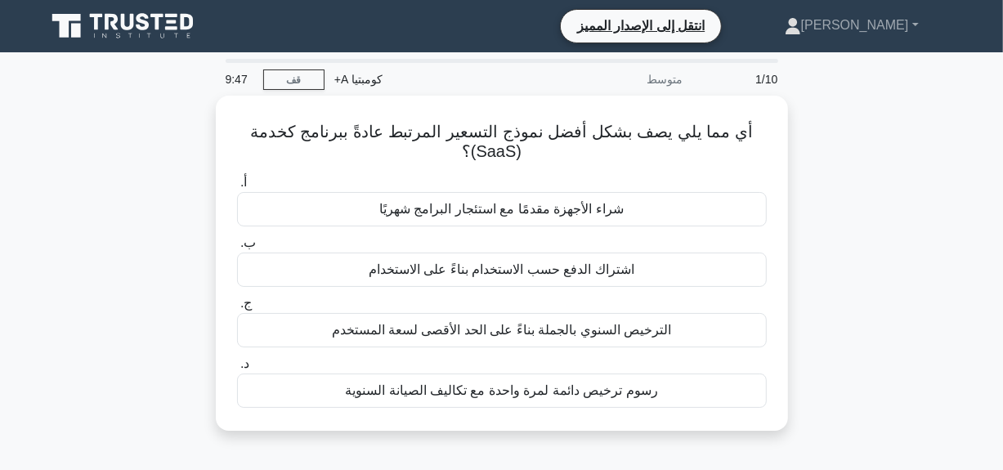
click at [899, 392] on div "أي مما يلي يصف بشكل أفضل نموذج التسعير المرتبط عادةً ببرنامج كخدمة (SaaS)؟ .spi…" at bounding box center [502, 273] width 932 height 355
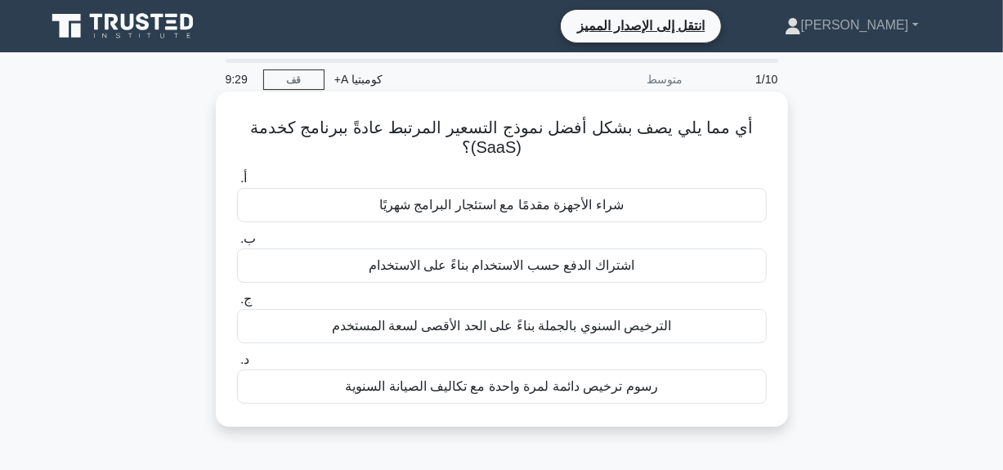
click at [586, 337] on div "الترخيص السنوي بالجملة بناءً على الحد الأقصى لسعة المستخدم" at bounding box center [502, 326] width 530 height 34
click at [237, 305] on input "ج. الترخيص السنوي بالجملة بناءً على الحد الأقصى لسعة المستخدم" at bounding box center [237, 299] width 0 height 11
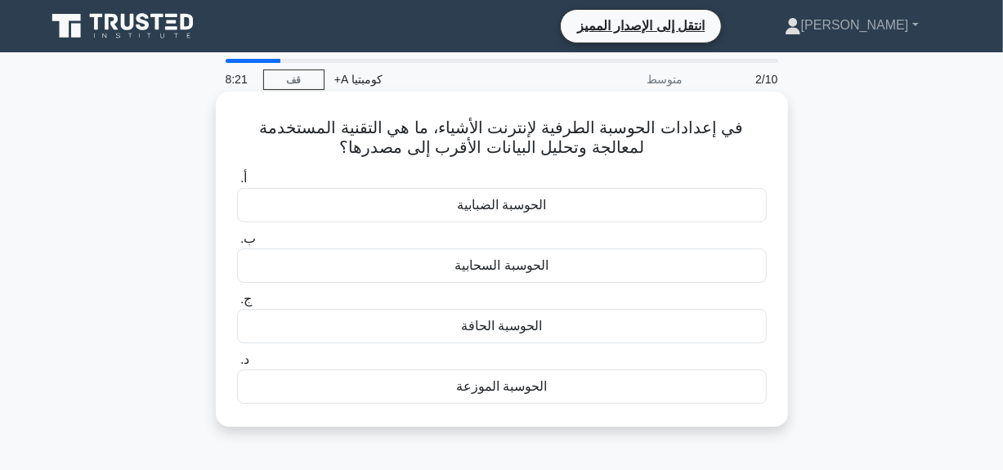
click at [567, 276] on div "الحوسبة السحابية" at bounding box center [502, 266] width 530 height 34
click at [237, 244] on input "ب. الحوسبة السحابية" at bounding box center [237, 239] width 0 height 11
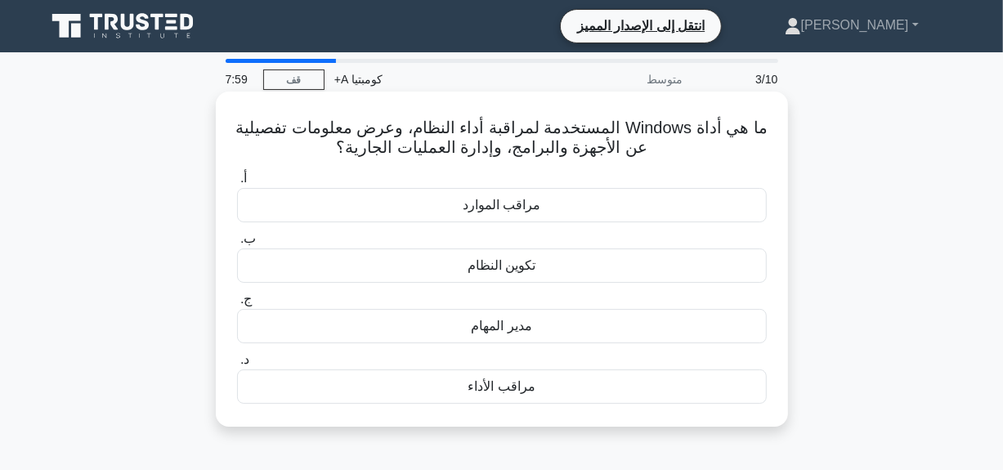
click at [501, 337] on div "مدير المهام" at bounding box center [502, 326] width 530 height 34
click at [237, 305] on input "ج. مدير المهام" at bounding box center [237, 299] width 0 height 11
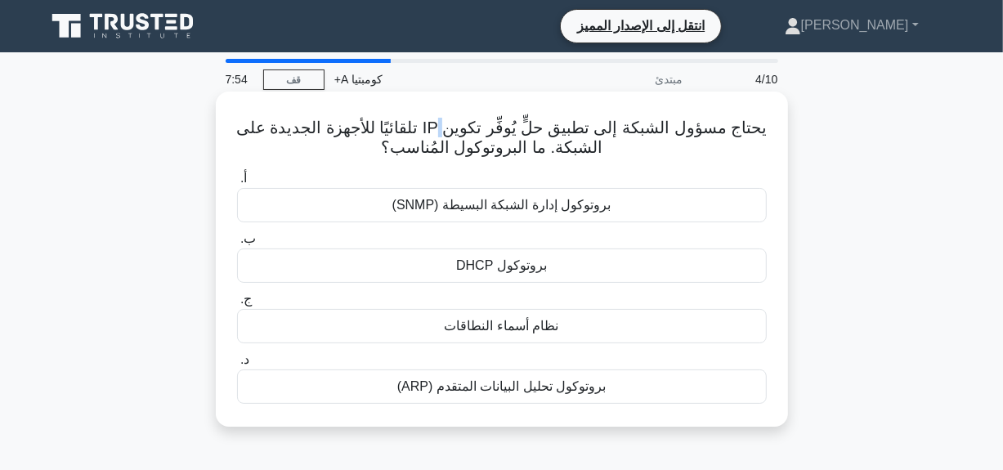
drag, startPoint x: 443, startPoint y: 125, endPoint x: 428, endPoint y: 125, distance: 15.5
click at [428, 125] on font "يحتاج مسؤول الشبكة إلى تطبيق حلٍّ يُوفِّر تكوين IP تلقائيًا للأجهزة الجديدة على…" at bounding box center [501, 138] width 531 height 38
click at [524, 281] on div "بروتوكول DHCP" at bounding box center [502, 266] width 530 height 34
click at [237, 244] on input "ب. بروتوكول DHCP" at bounding box center [237, 239] width 0 height 11
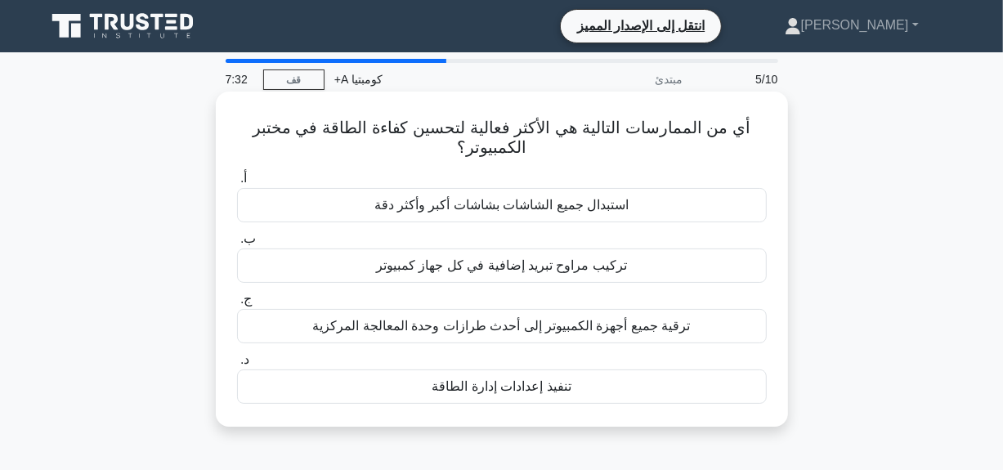
click at [572, 388] on div "تنفيذ إعدادات إدارة الطاقة" at bounding box center [502, 387] width 530 height 34
click at [237, 365] on input "د. تنفيذ إعدادات إدارة الطاقة" at bounding box center [237, 360] width 0 height 11
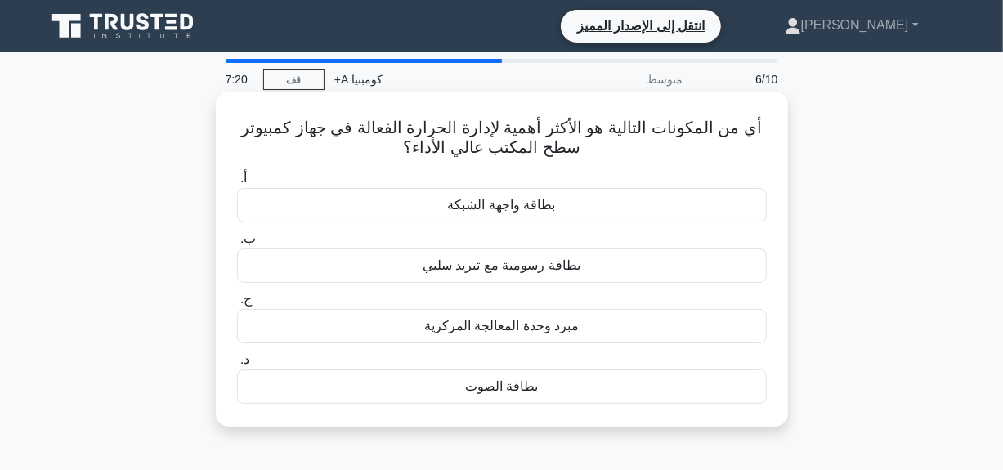
click at [515, 320] on font "مبرد وحدة المعالجة المركزية" at bounding box center [501, 326] width 155 height 14
click at [237, 305] on input "ج. مبرد وحدة المعالجة المركزية" at bounding box center [237, 299] width 0 height 11
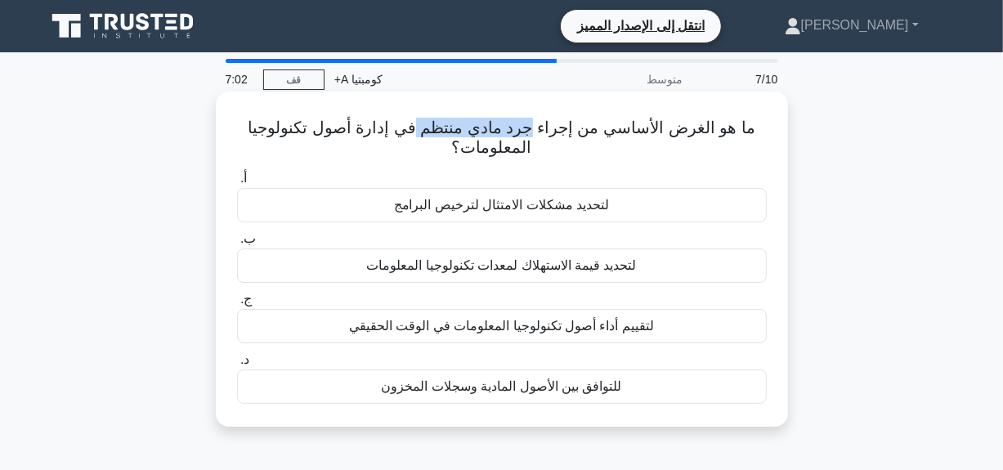
drag, startPoint x: 528, startPoint y: 130, endPoint x: 413, endPoint y: 132, distance: 115.3
click at [413, 132] on font "ما هو الغرض الأساسي من إجراء جرد مادي منتظم في إدارة أصول تكنولوجيا المعلومات؟" at bounding box center [502, 138] width 508 height 38
click at [540, 384] on font "للتوافق بين الأصول المادية وسجلات المخزون" at bounding box center [501, 386] width 240 height 14
click at [237, 365] on input "د. للتوافق بين الأصول المادية وسجلات المخزون" at bounding box center [237, 360] width 0 height 11
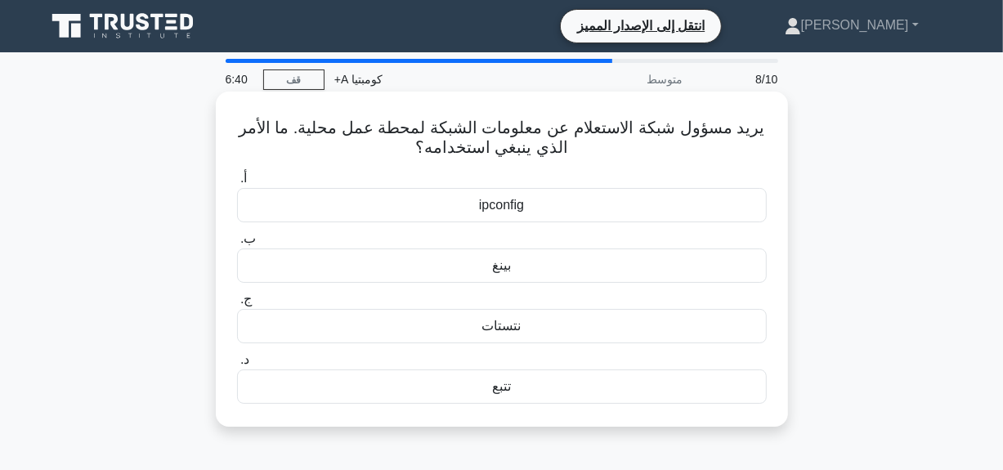
click at [487, 212] on font "ipconfig" at bounding box center [501, 205] width 45 height 14
click at [237, 184] on input "أ. ipconfig" at bounding box center [237, 178] width 0 height 11
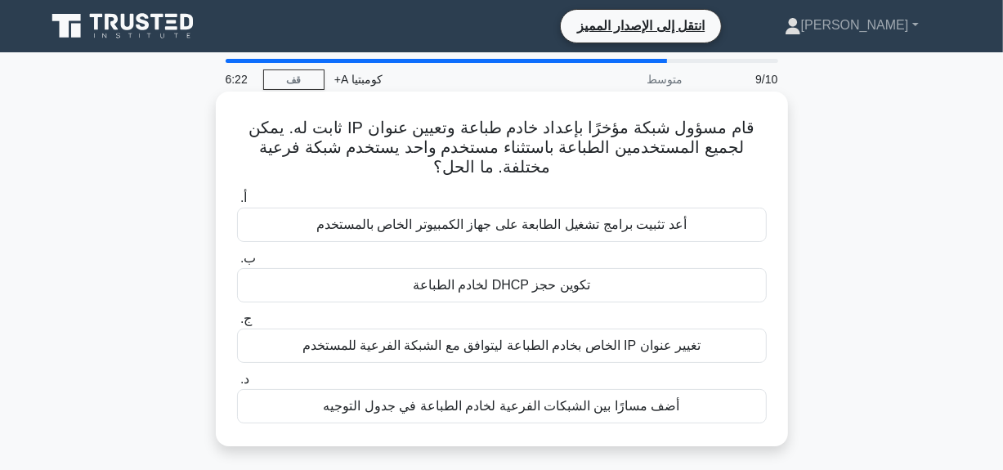
click at [558, 360] on div "تغيير عنوان IP الخاص بخادم الطباعة ليتوافق مع الشبكة الفرعية للمستخدم" at bounding box center [502, 346] width 530 height 34
click at [237, 325] on input "ج. تغيير عنوان IP الخاص بخادم الطباعة ليتوافق مع الشبكة الفرعية للمستخدم" at bounding box center [237, 319] width 0 height 11
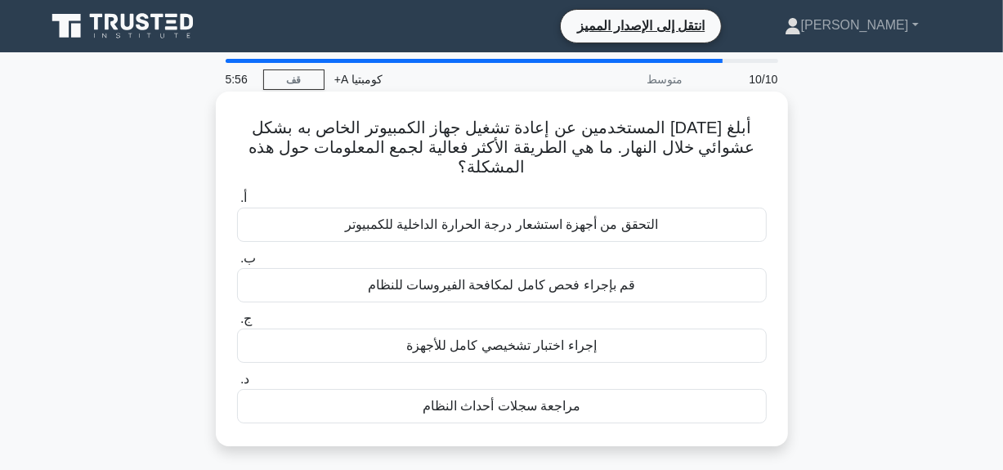
click at [531, 402] on font "مراجعة سجلات أحداث النظام" at bounding box center [502, 406] width 158 height 14
click at [237, 385] on input "د. مراجعة سجلات أحداث النظام" at bounding box center [237, 379] width 0 height 11
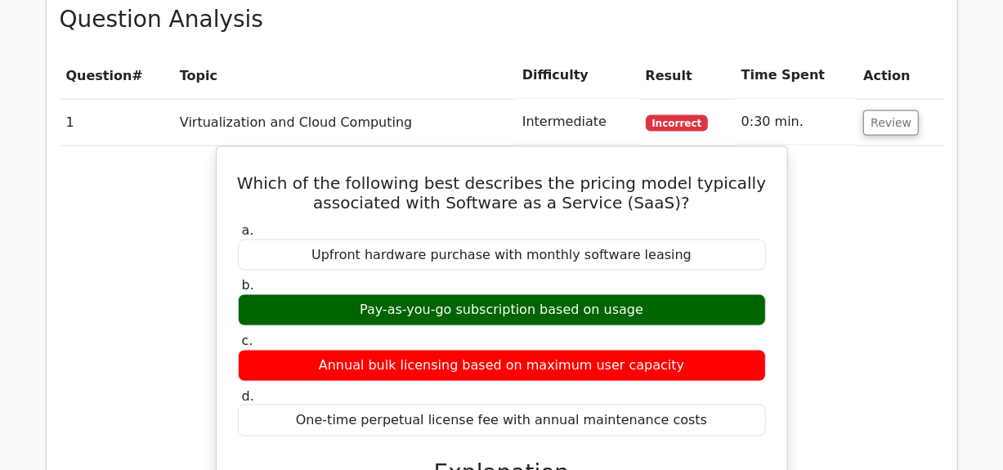
scroll to position [1308, 0]
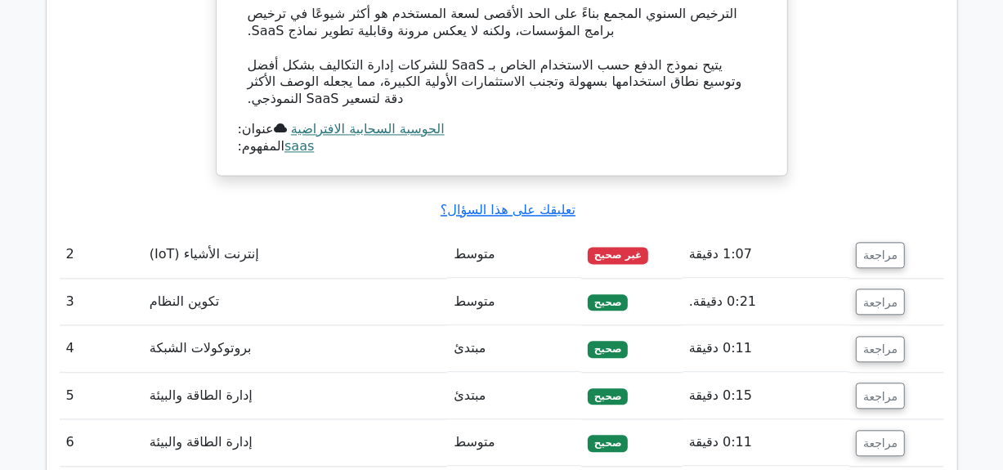
scroll to position [2062, 0]
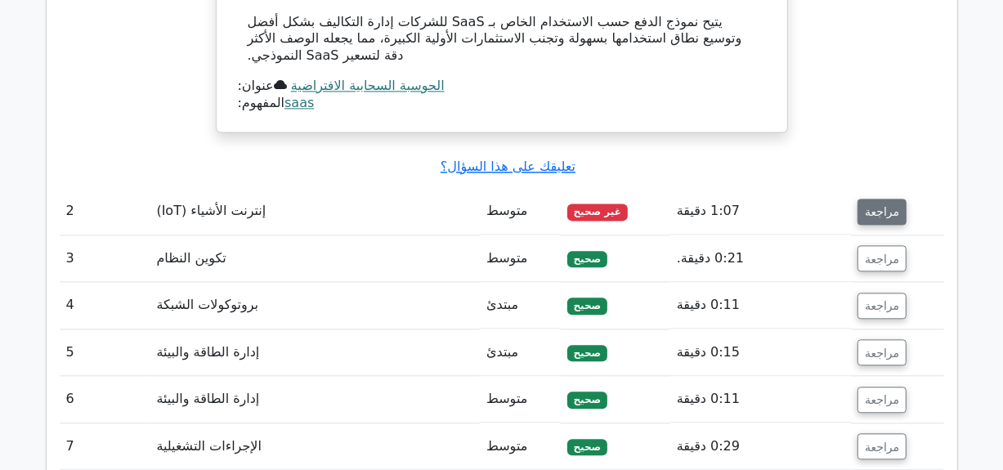
click at [871, 205] on font "مراجعة" at bounding box center [882, 211] width 34 height 13
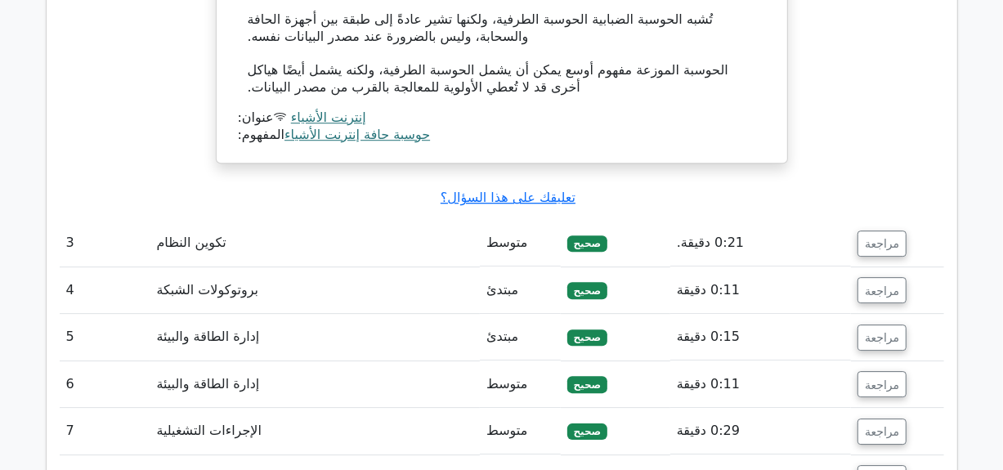
scroll to position [2847, 0]
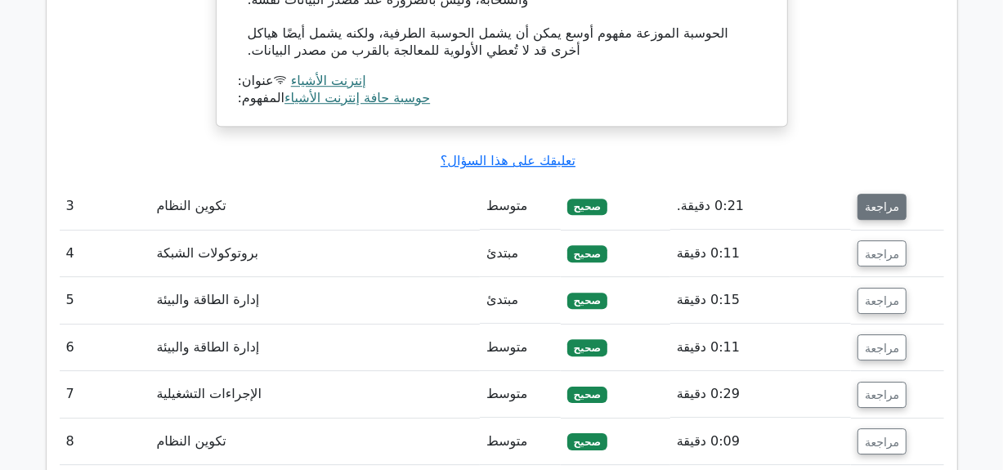
click at [883, 194] on button "مراجعة" at bounding box center [882, 207] width 49 height 26
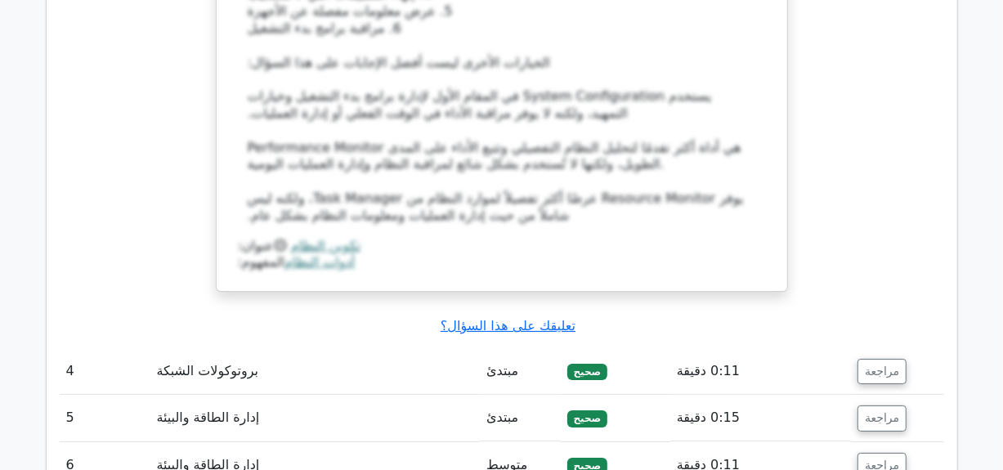
scroll to position [3664, 0]
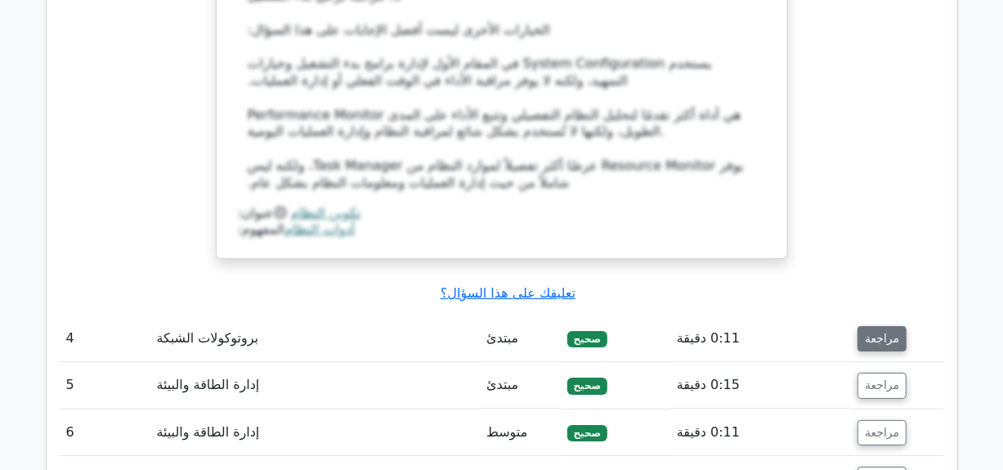
click at [879, 332] on font "مراجعة" at bounding box center [882, 338] width 34 height 13
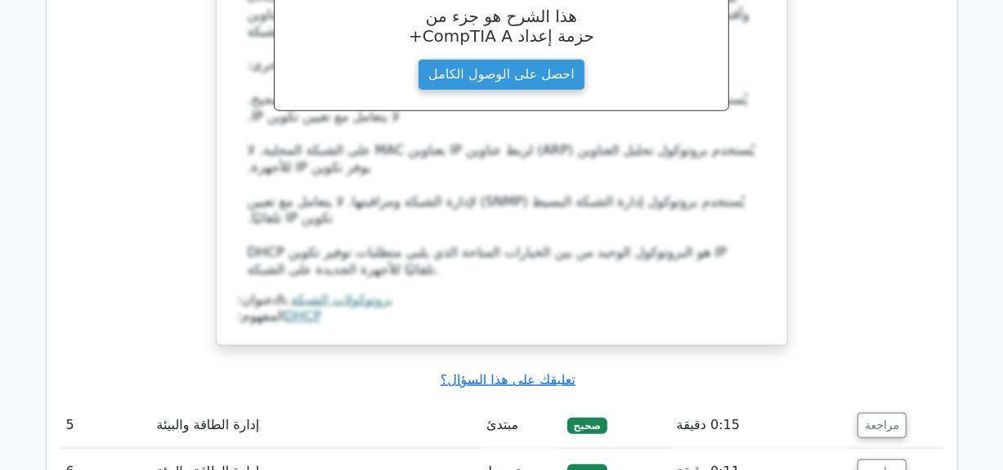
scroll to position [4449, 0]
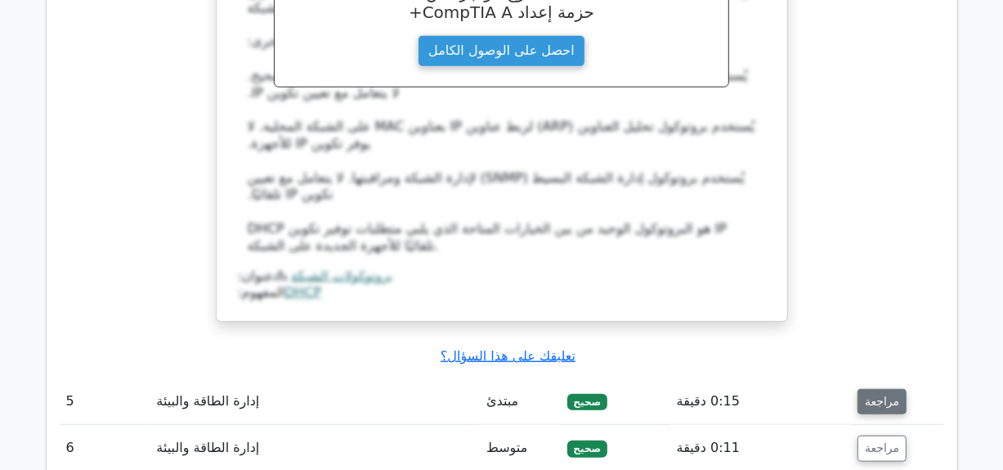
click at [873, 395] on font "مراجعة" at bounding box center [882, 401] width 34 height 13
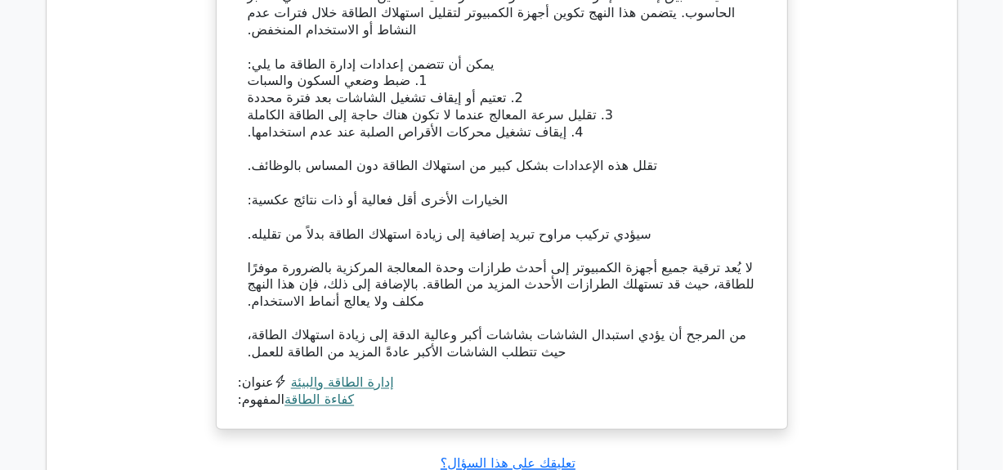
scroll to position [5267, 0]
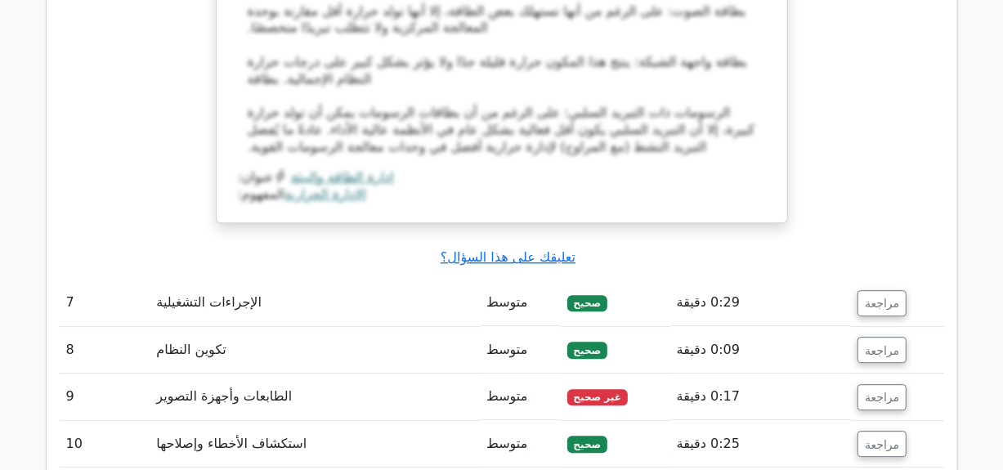
scroll to position [6313, 0]
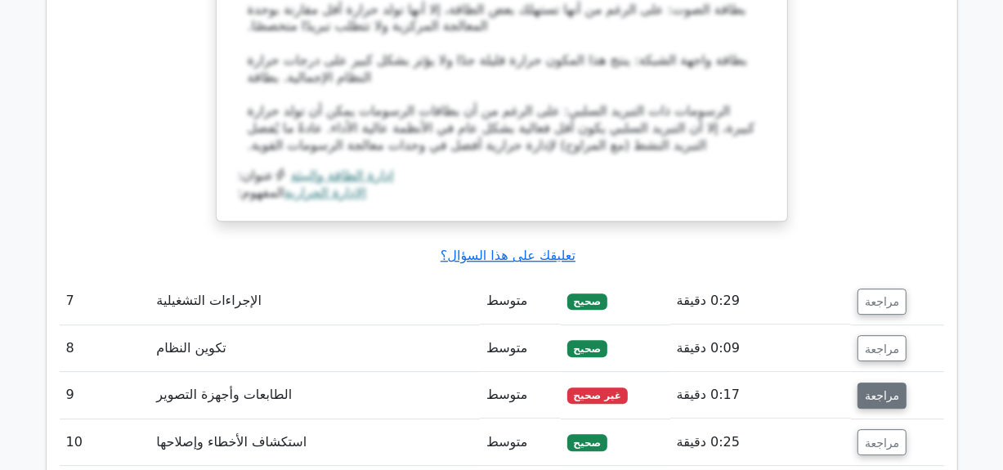
click at [868, 389] on font "مراجعة" at bounding box center [882, 395] width 34 height 13
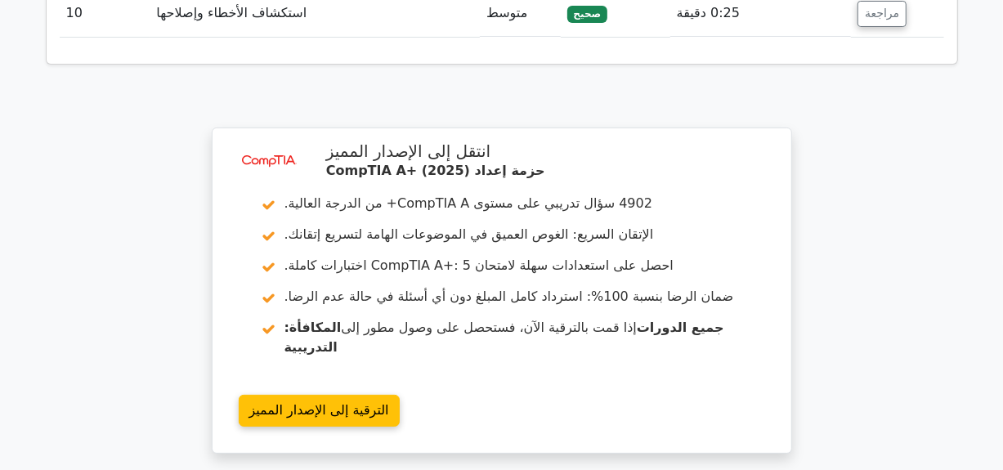
scroll to position [7425, 0]
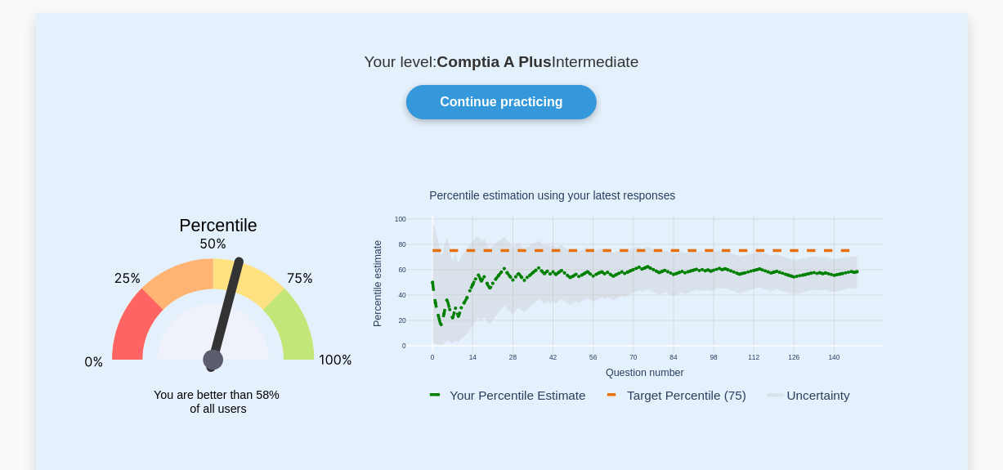
scroll to position [98, 0]
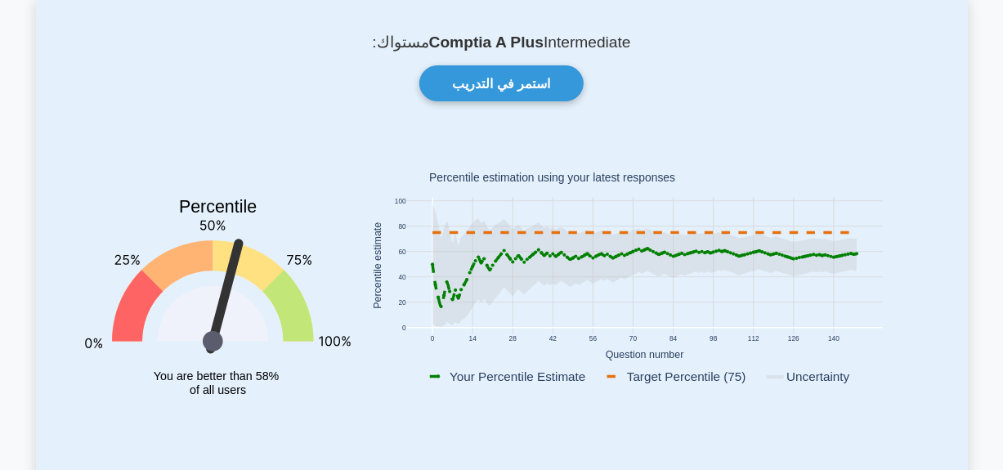
click at [956, 343] on div "مستواك: Comptia A Plus Intermediate استمر في التدريب Percentile You are better …" at bounding box center [502, 239] width 932 height 493
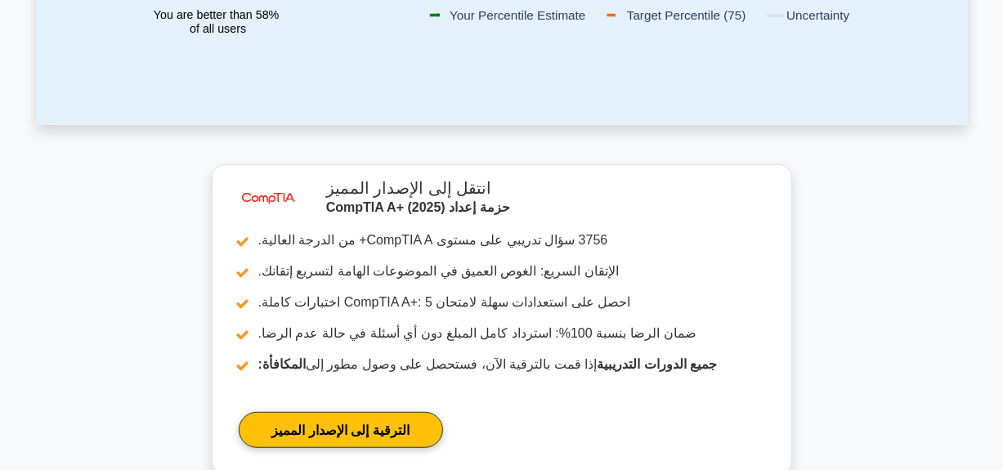
scroll to position [458, 0]
